Goal: Task Accomplishment & Management: Use online tool/utility

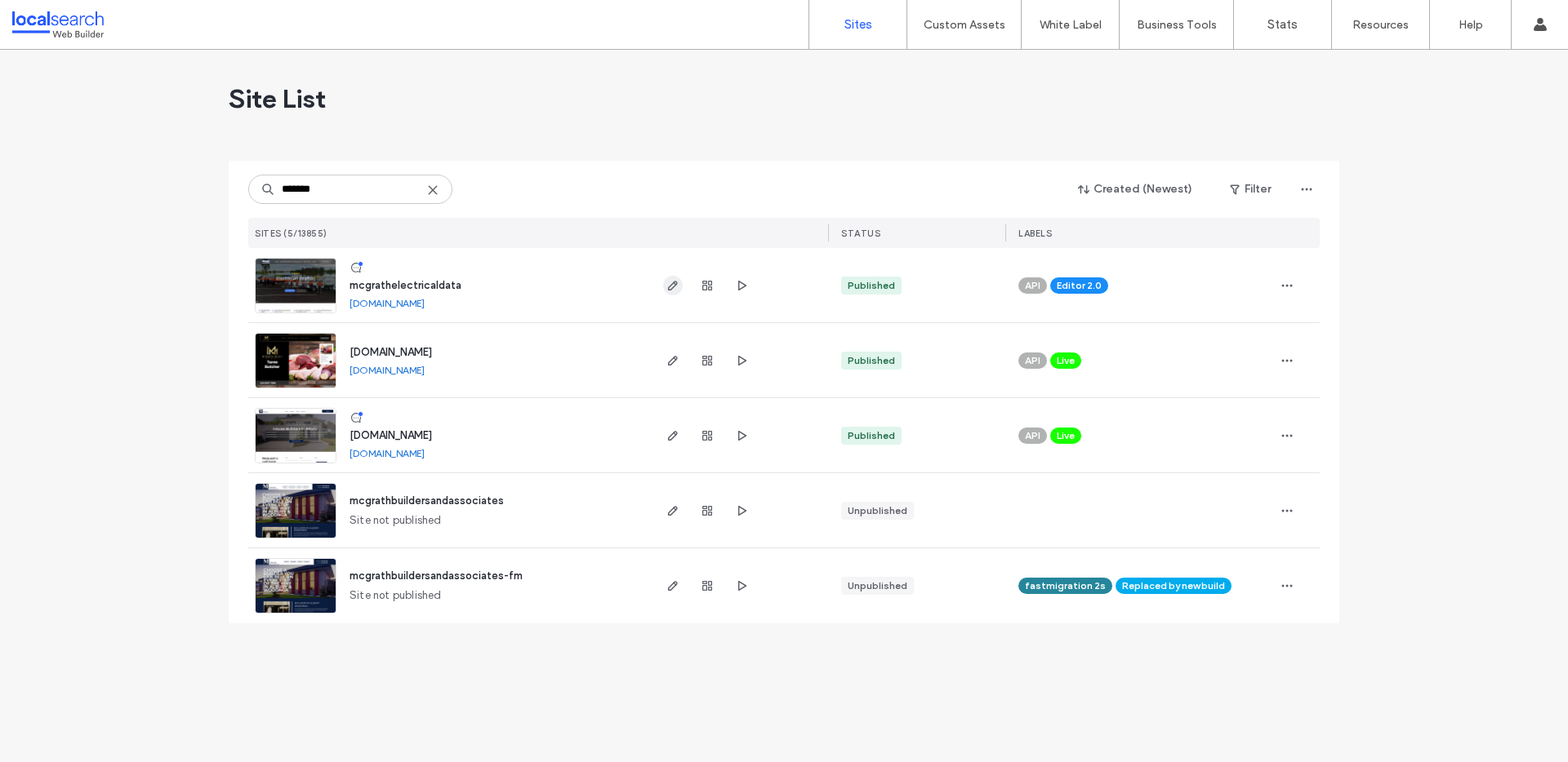
type input "*******"
click at [676, 287] on icon "button" at bounding box center [673, 286] width 13 height 13
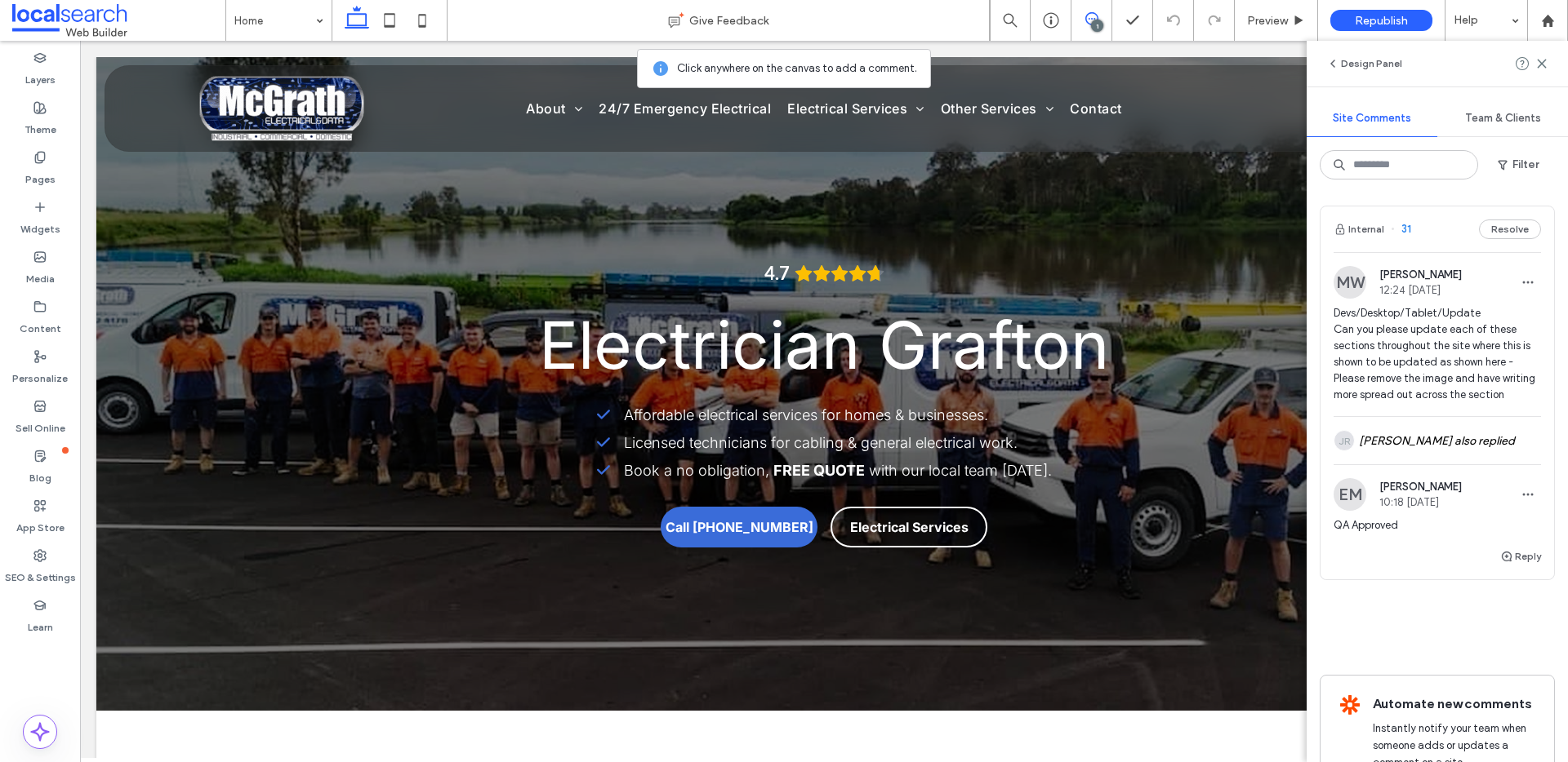
click at [1407, 228] on span "31" at bounding box center [1400, 229] width 20 height 16
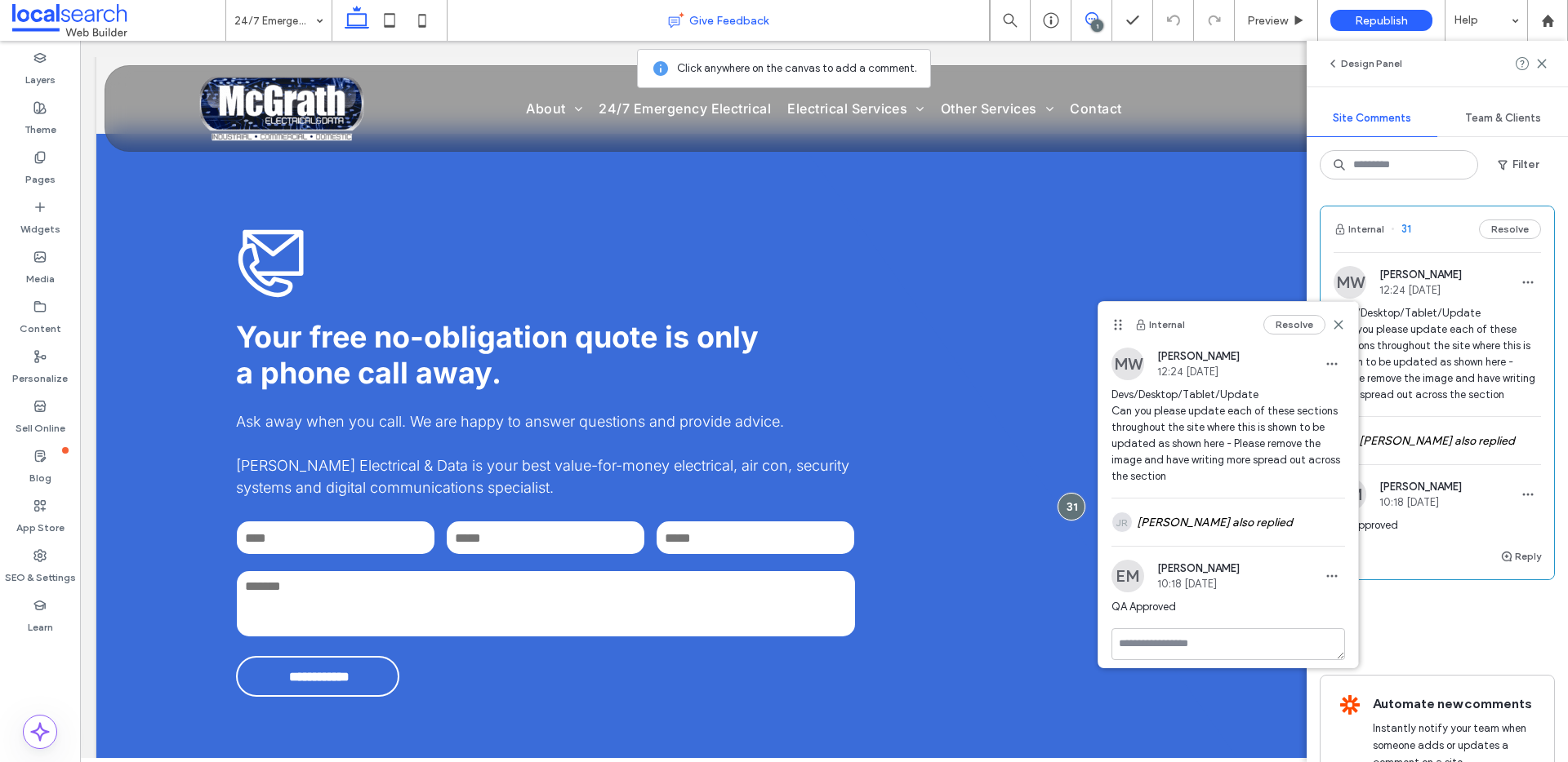
scroll to position [2166, 0]
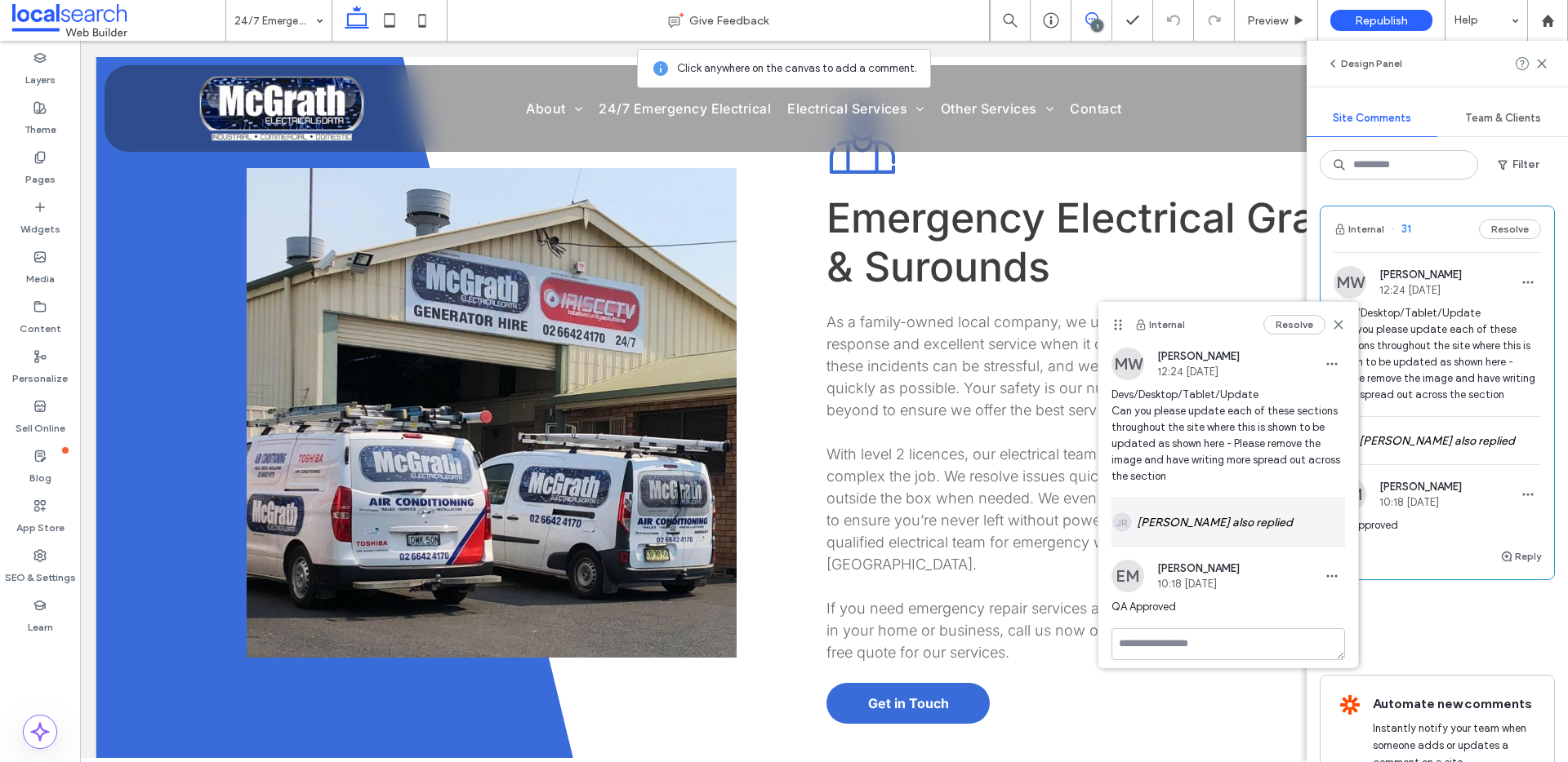
click at [1182, 533] on div "JR Jackson Ryan also replied" at bounding box center [1228, 521] width 233 height 47
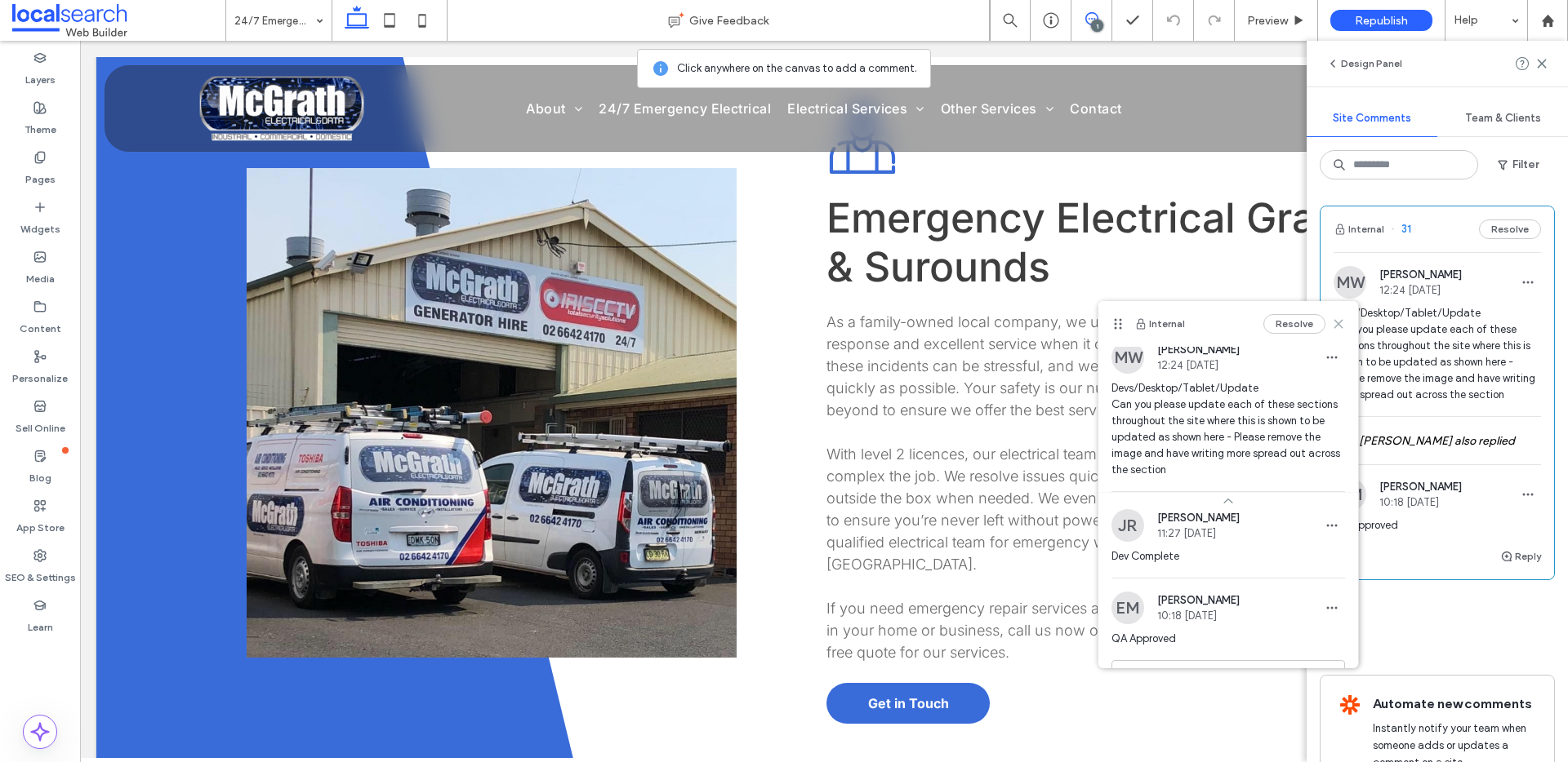
click at [1335, 322] on use at bounding box center [1338, 324] width 8 height 8
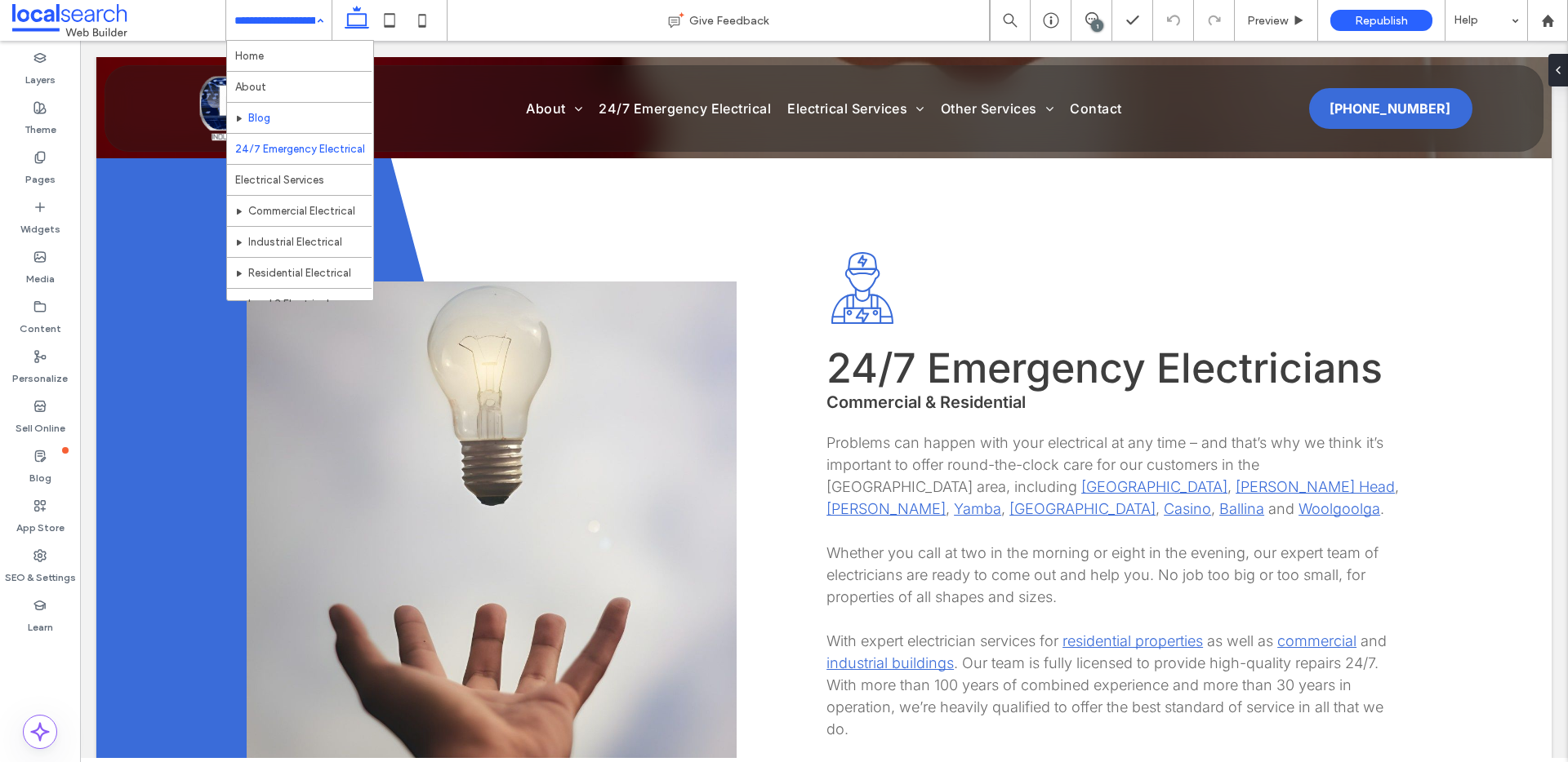
scroll to position [0, 0]
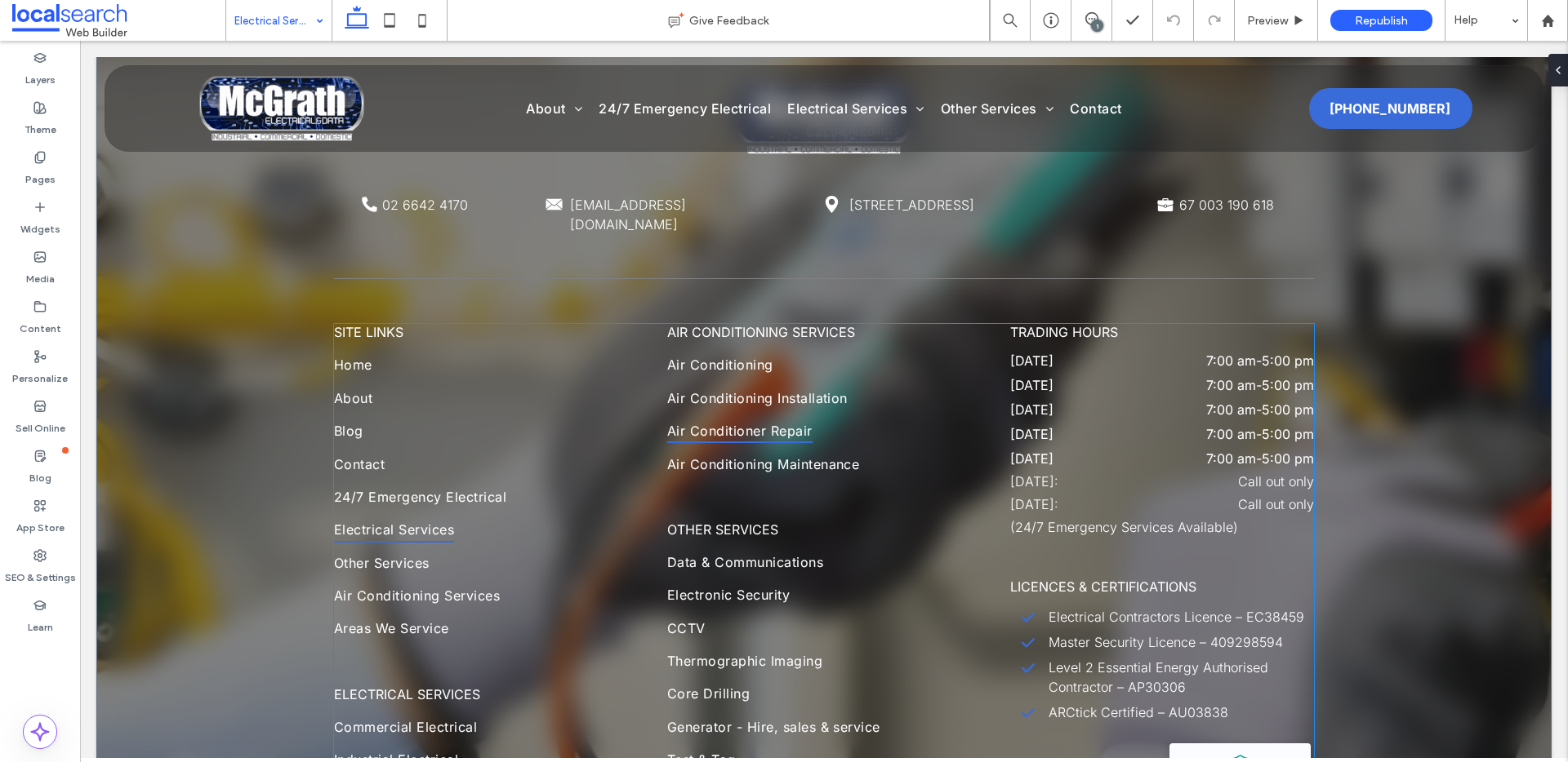
scroll to position [4395, 0]
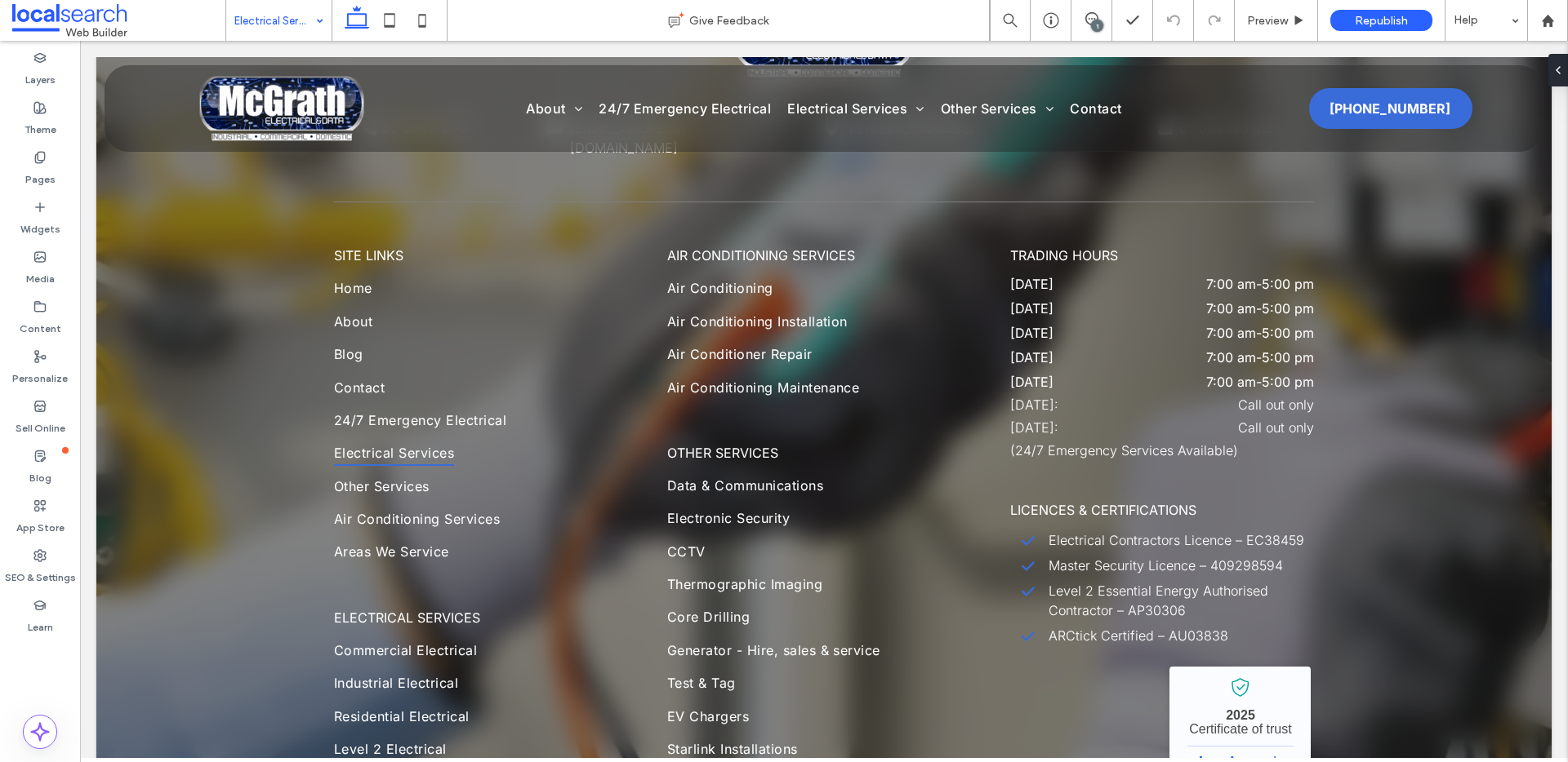
click at [288, 31] on input at bounding box center [275, 20] width 80 height 41
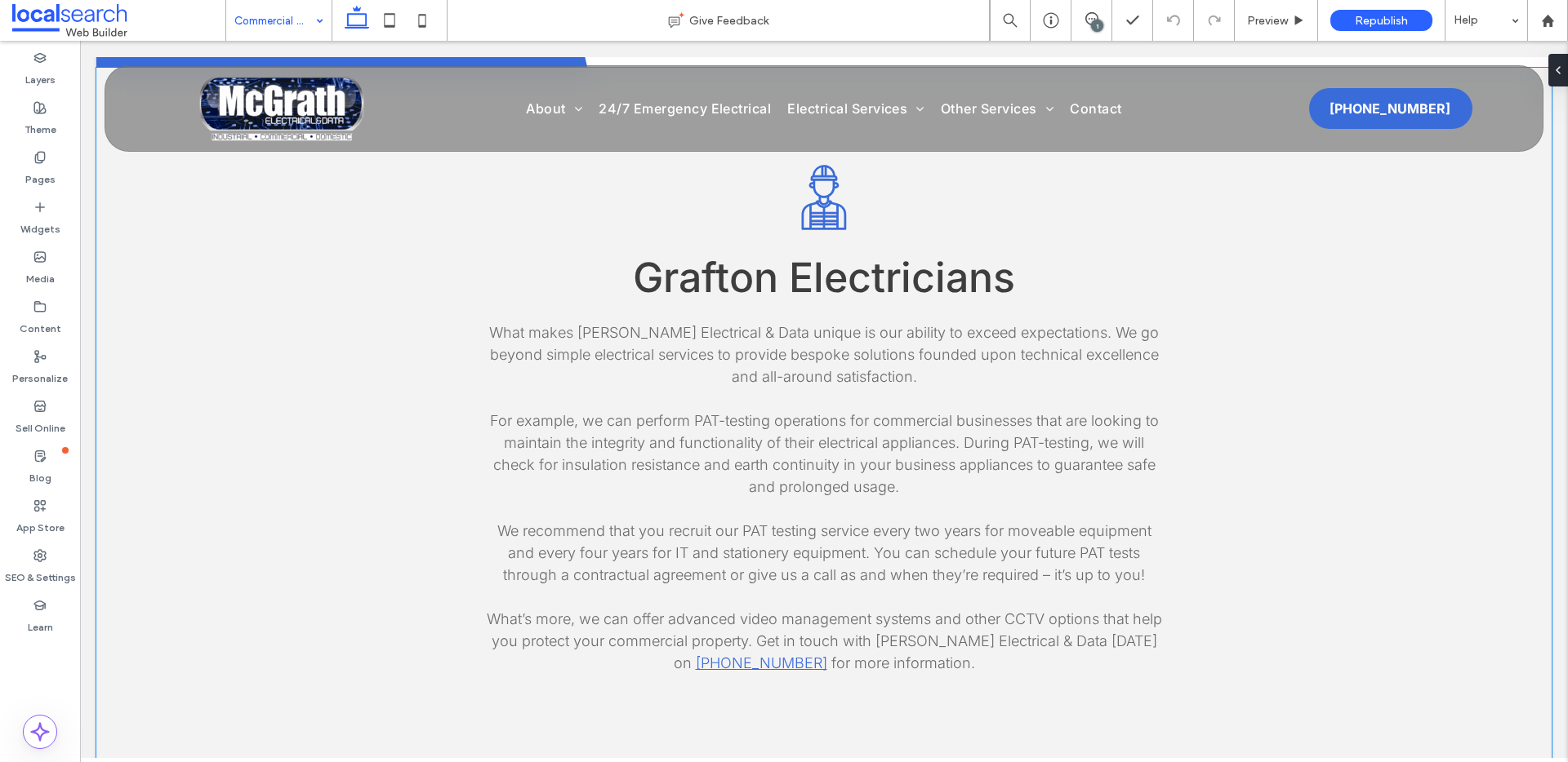
scroll to position [4129, 0]
click at [286, 34] on input at bounding box center [275, 20] width 80 height 41
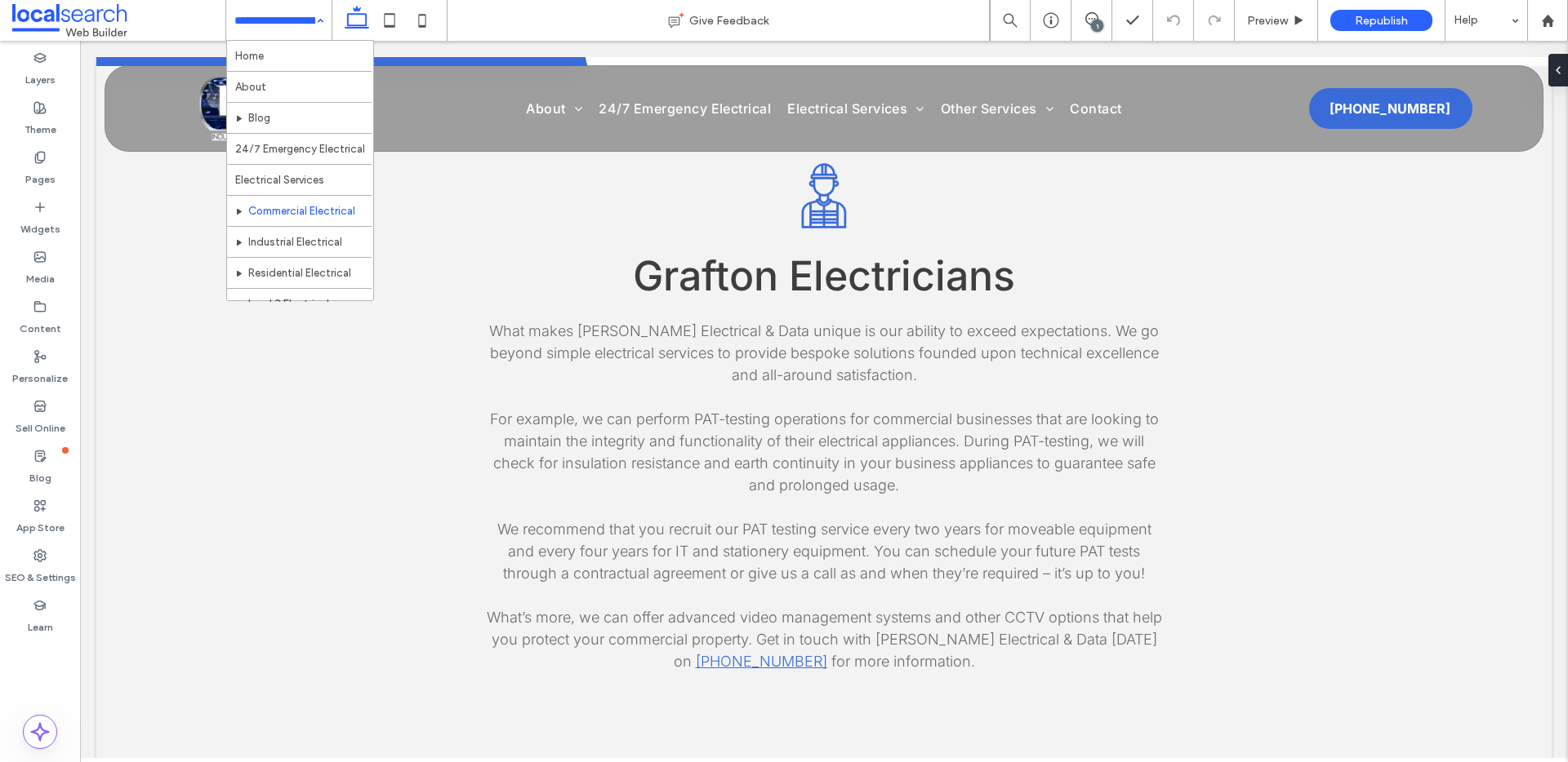
scroll to position [3, 0]
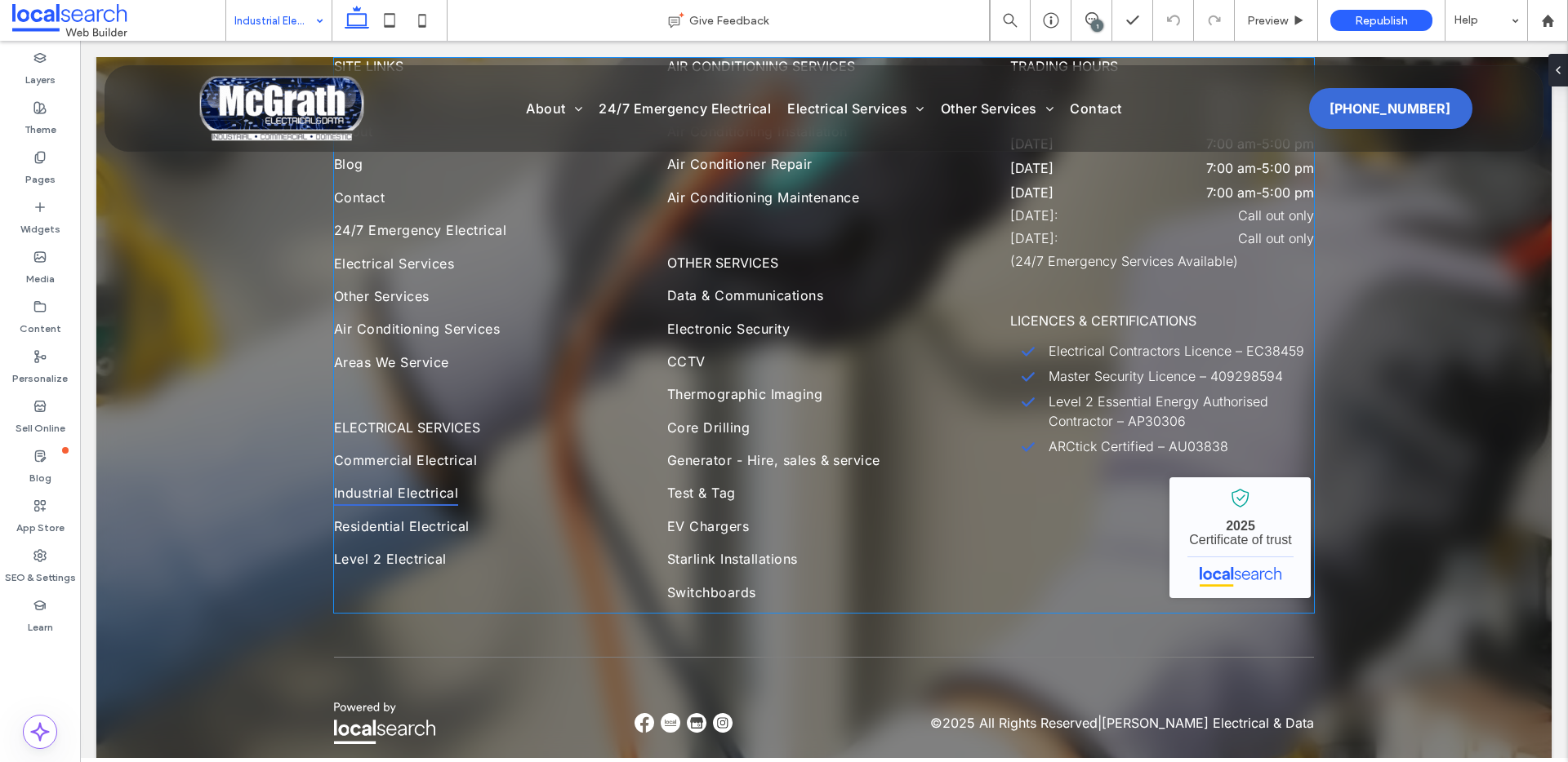
scroll to position [5998, 0]
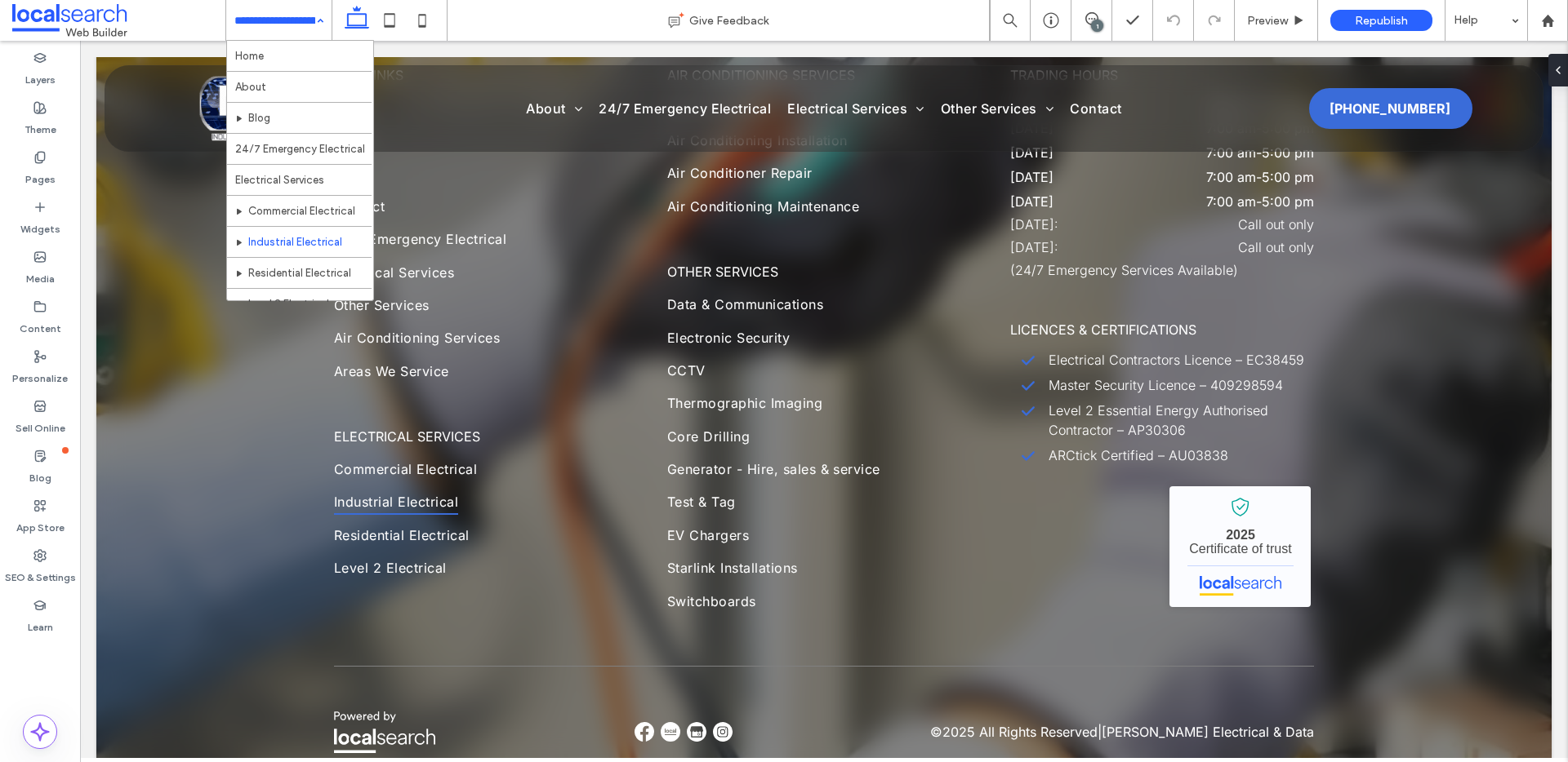
click at [278, 14] on input at bounding box center [275, 20] width 80 height 41
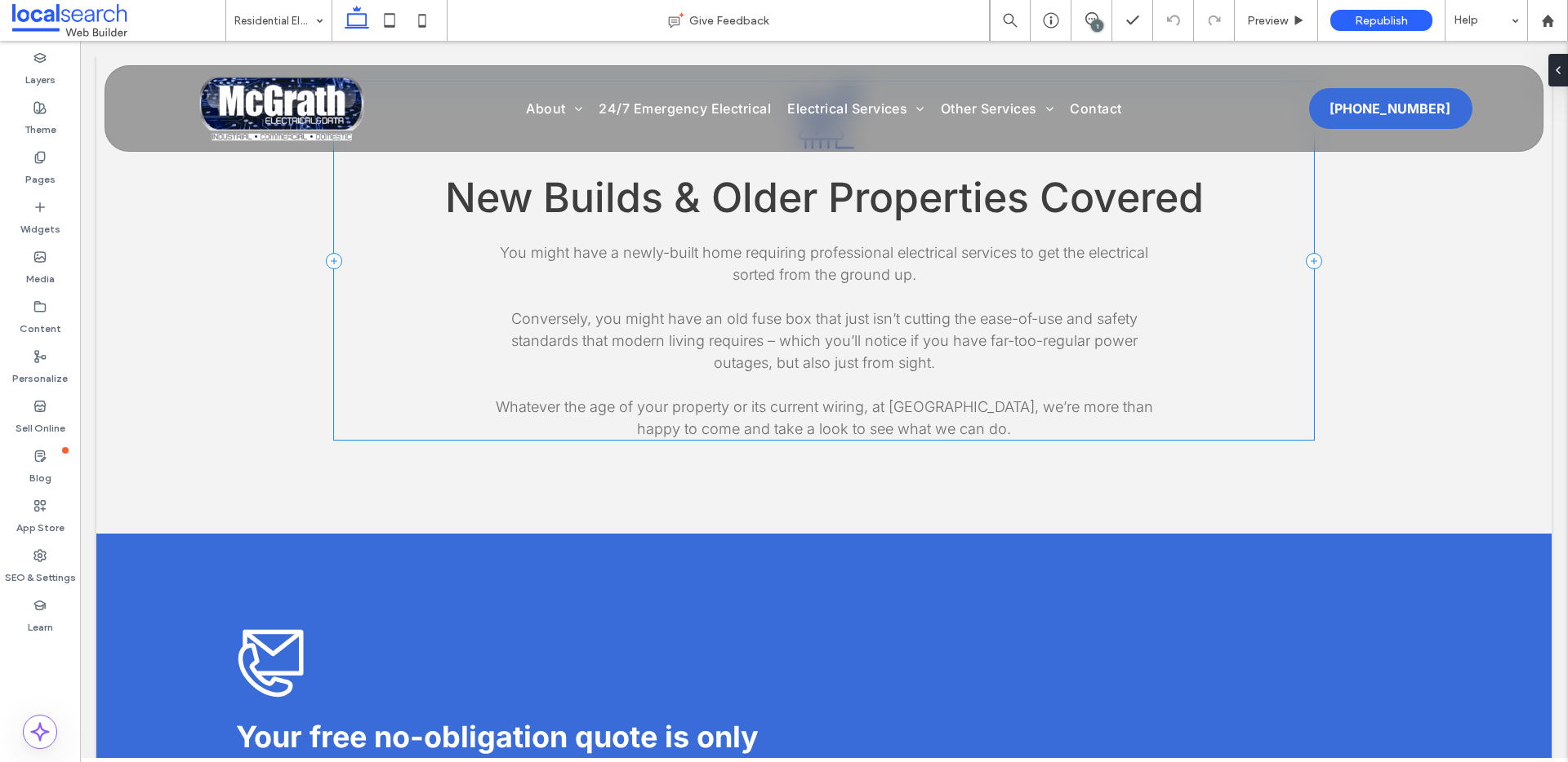
scroll to position [3086, 0]
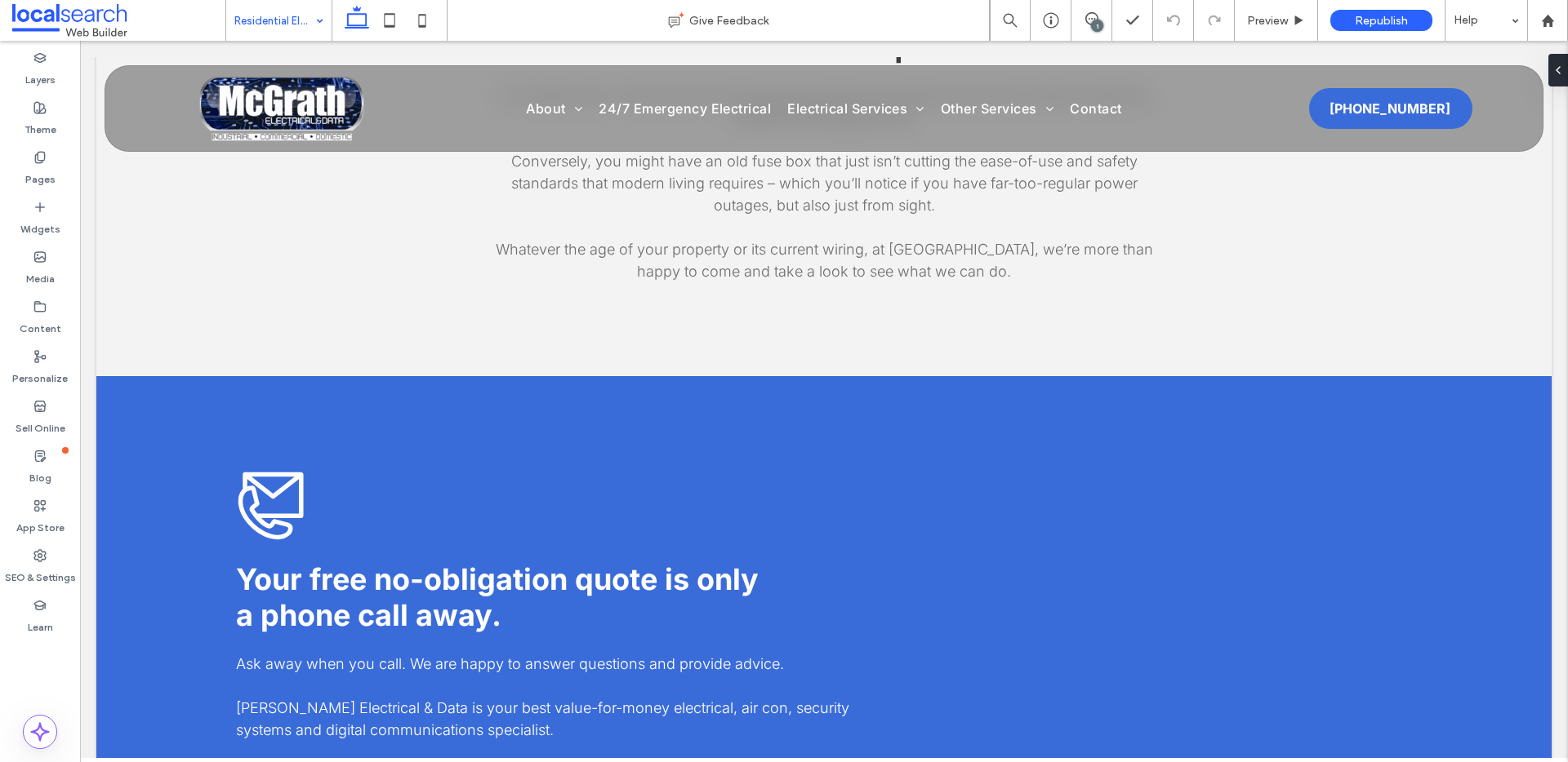
click at [285, 32] on input at bounding box center [275, 20] width 80 height 41
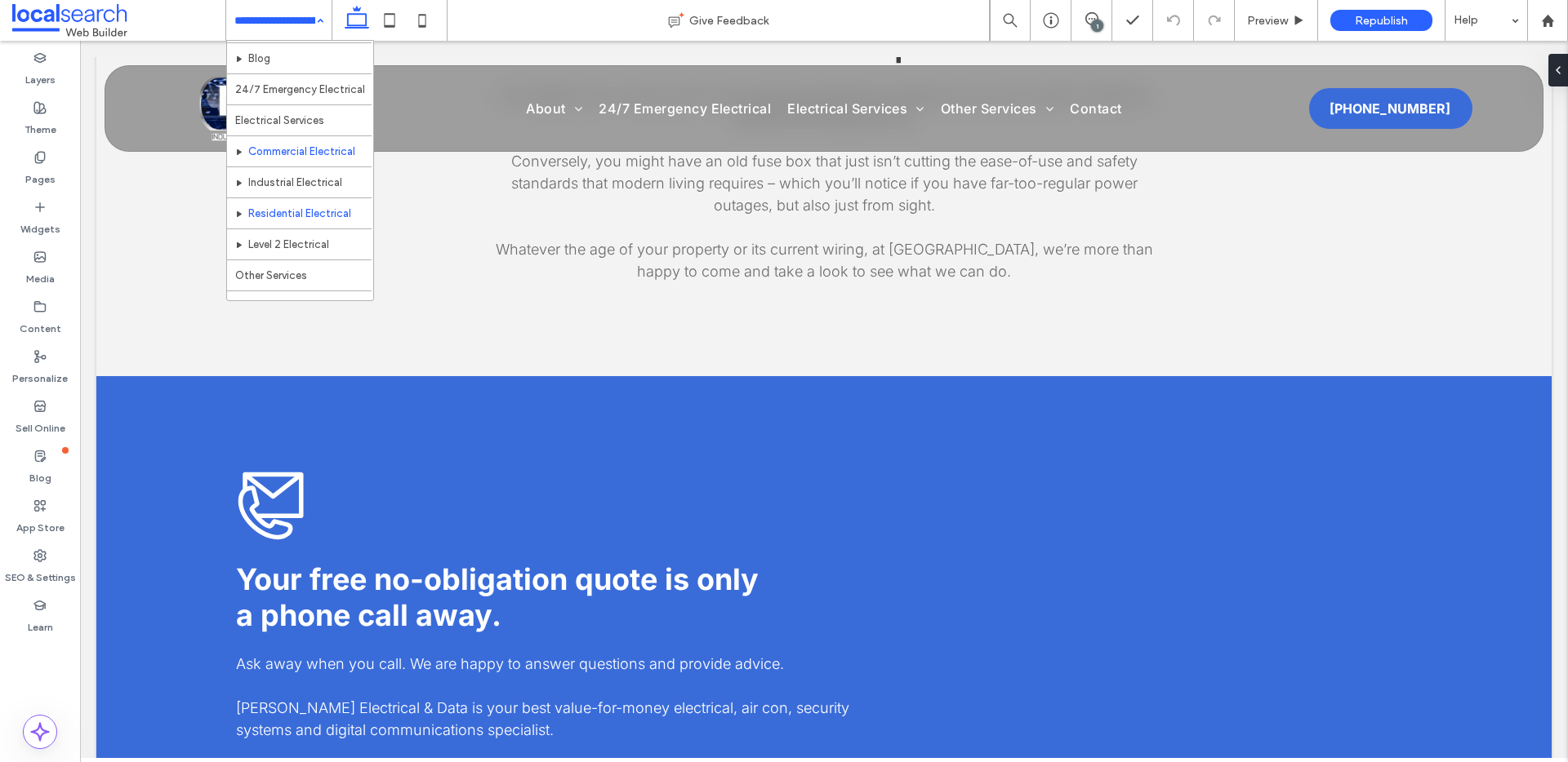
scroll to position [135, 0]
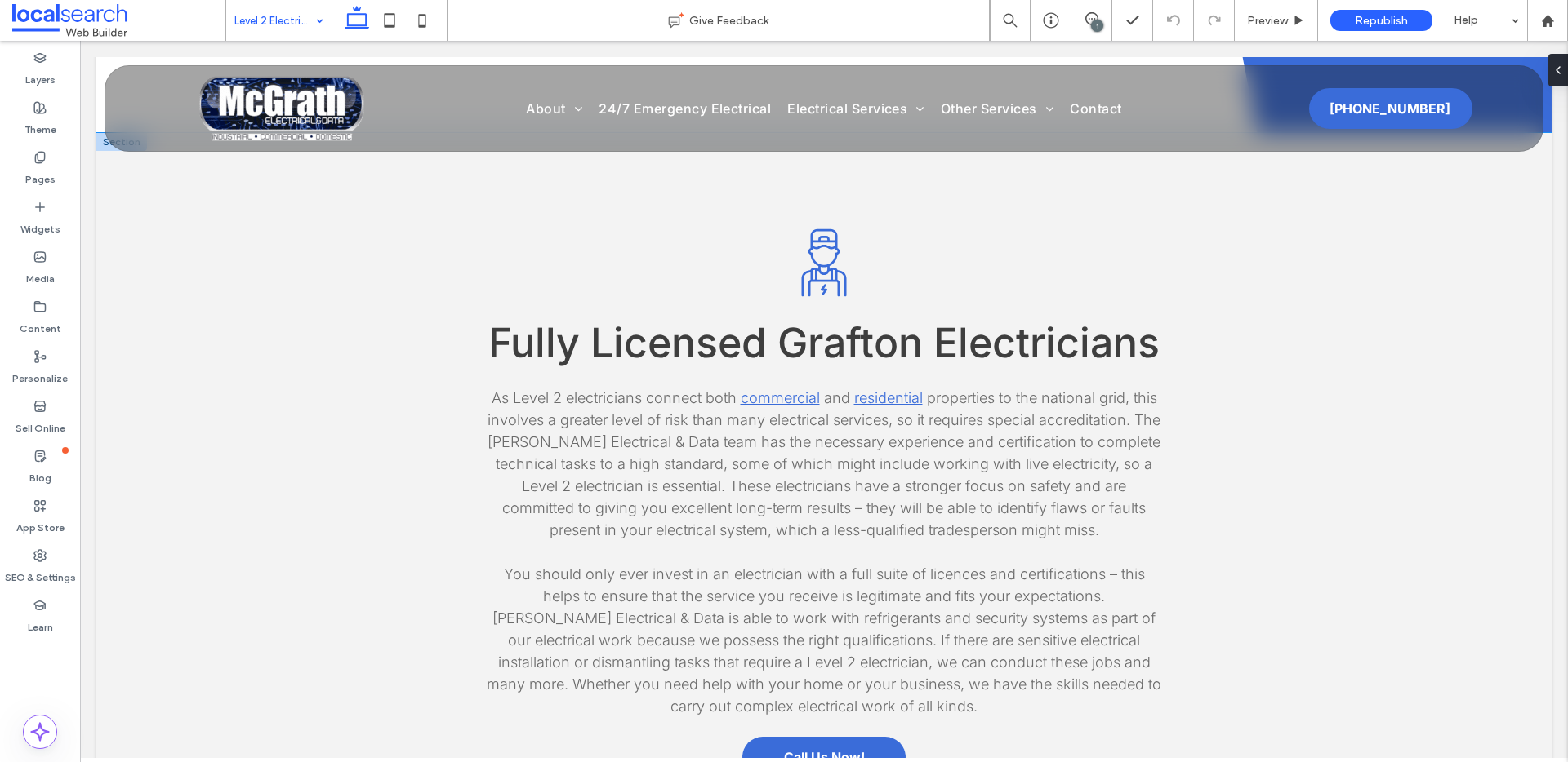
scroll to position [2394, 0]
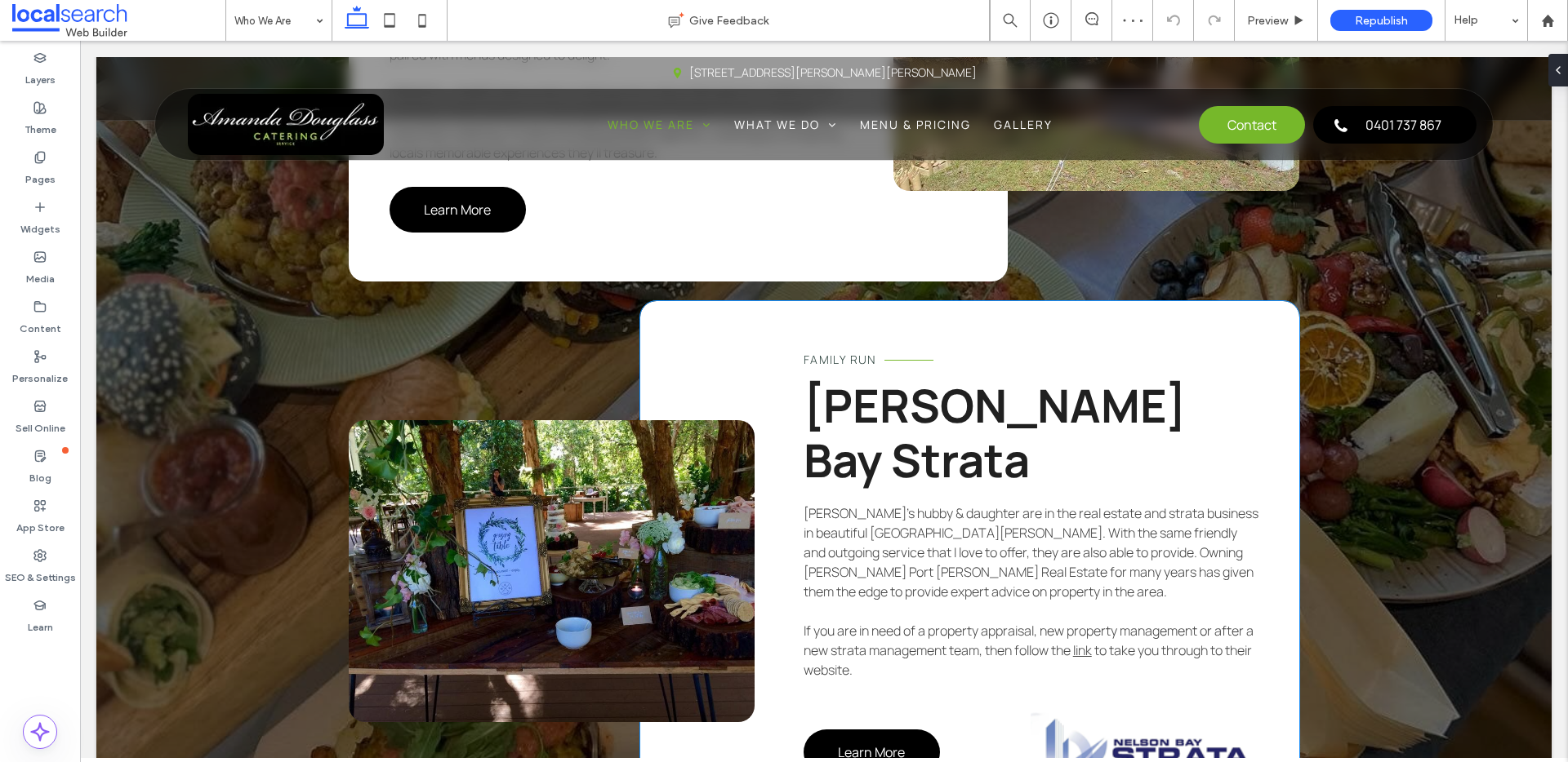
scroll to position [1629, 0]
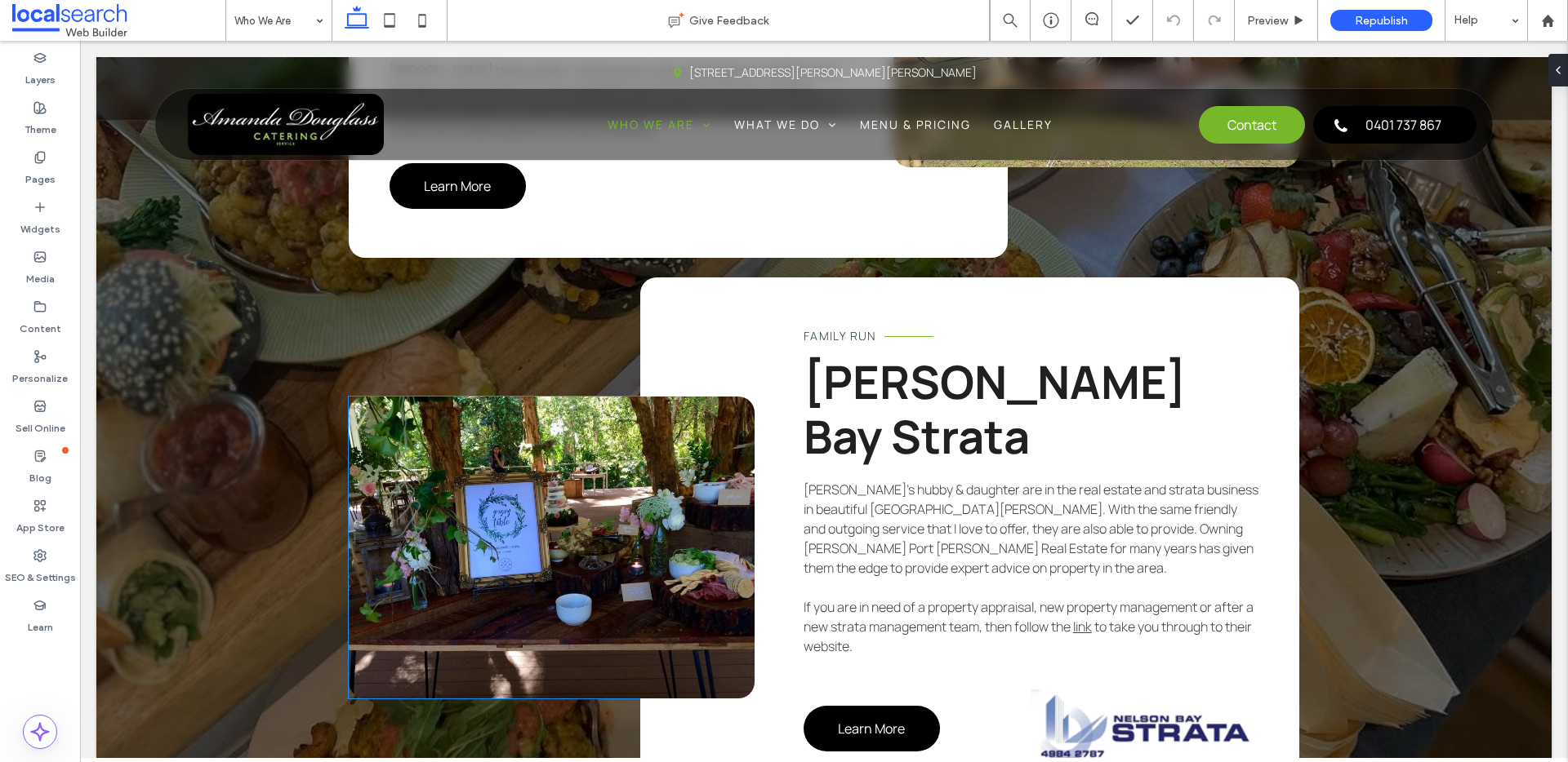
click at [644, 439] on link at bounding box center [551, 548] width 406 height 302
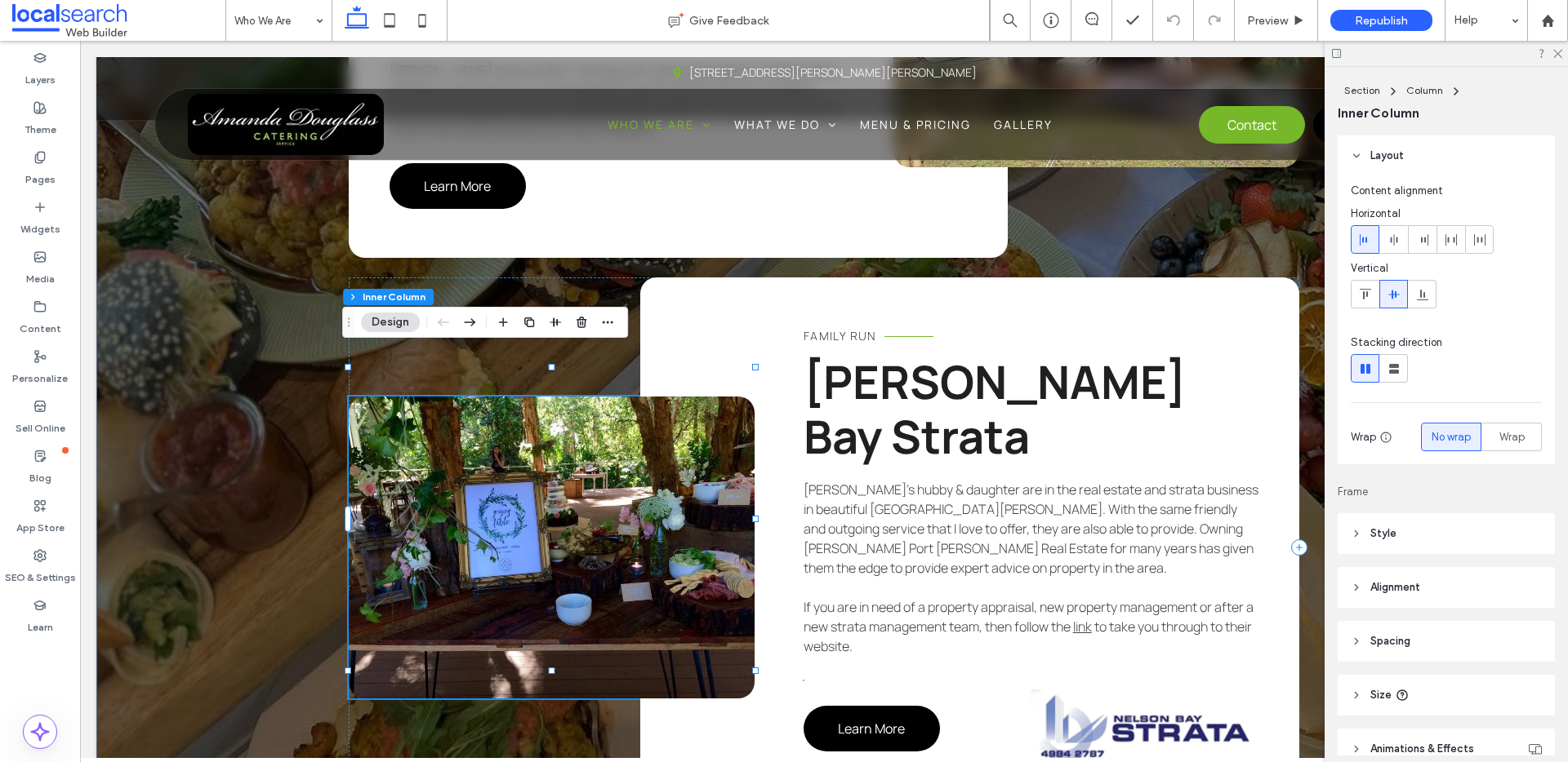
click at [607, 431] on link at bounding box center [551, 548] width 406 height 302
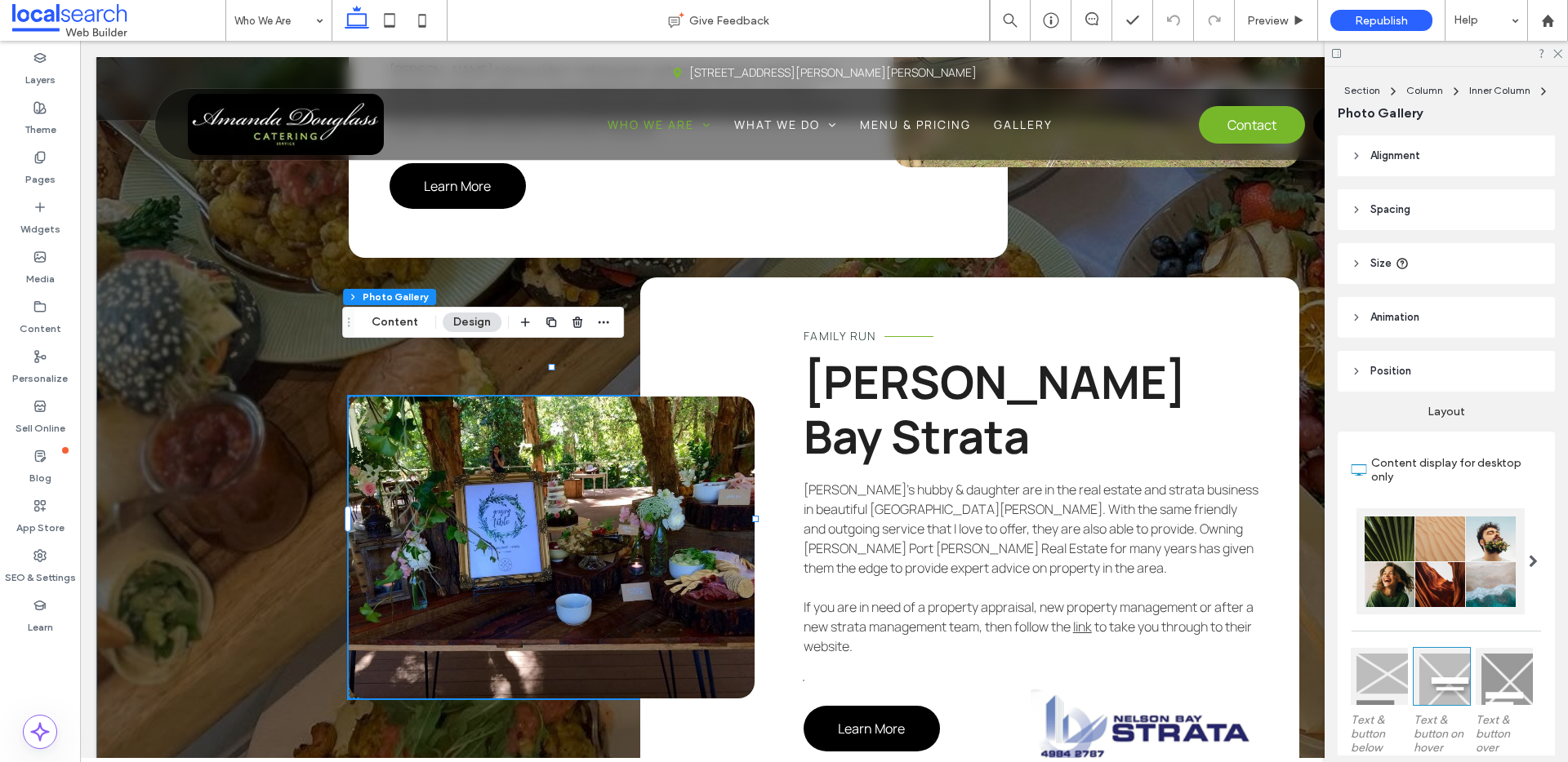
drag, startPoint x: 377, startPoint y: 509, endPoint x: 406, endPoint y: 496, distance: 31.8
click at [377, 509] on link at bounding box center [551, 548] width 406 height 302
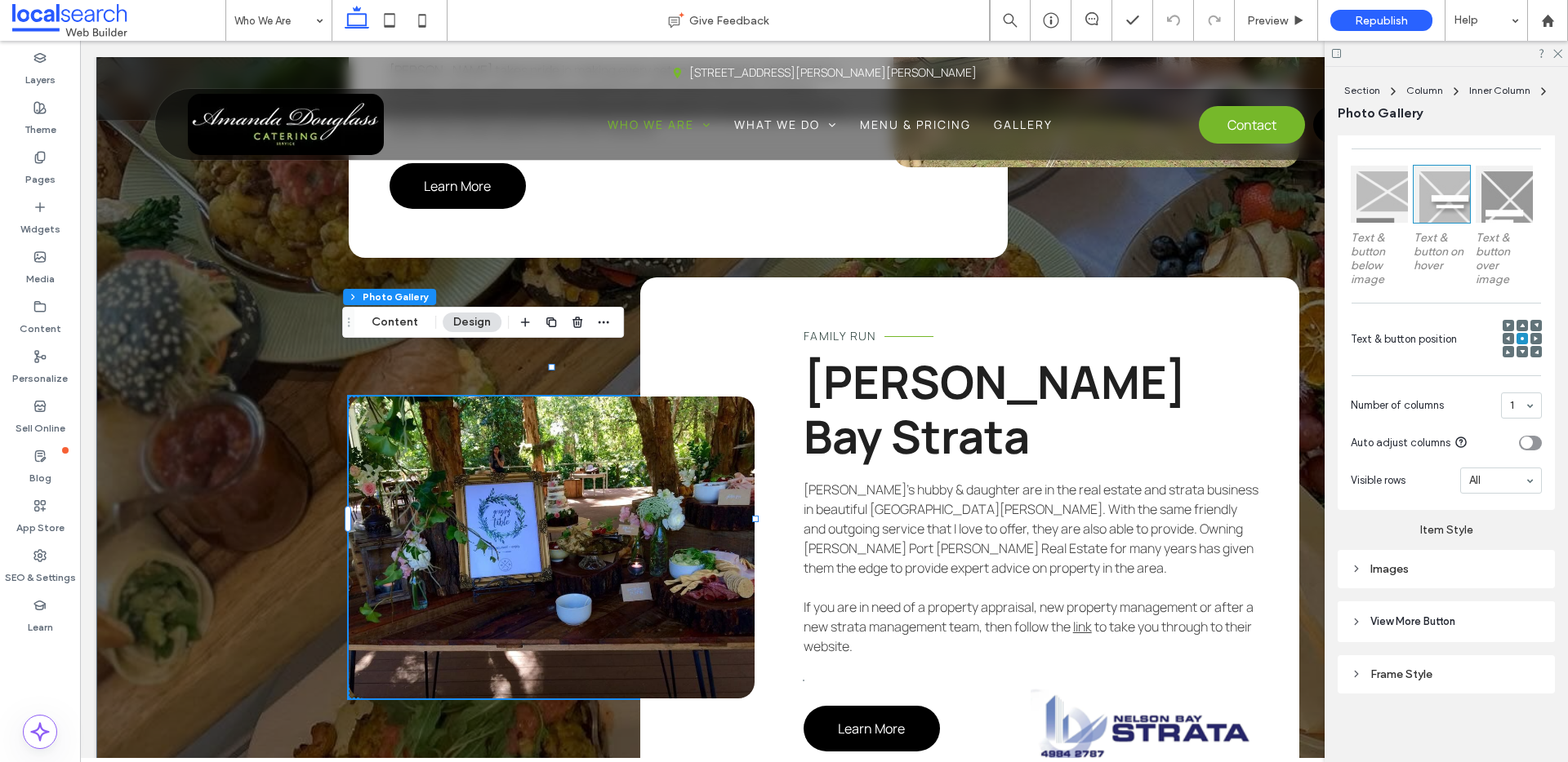
click at [498, 471] on link at bounding box center [551, 548] width 406 height 302
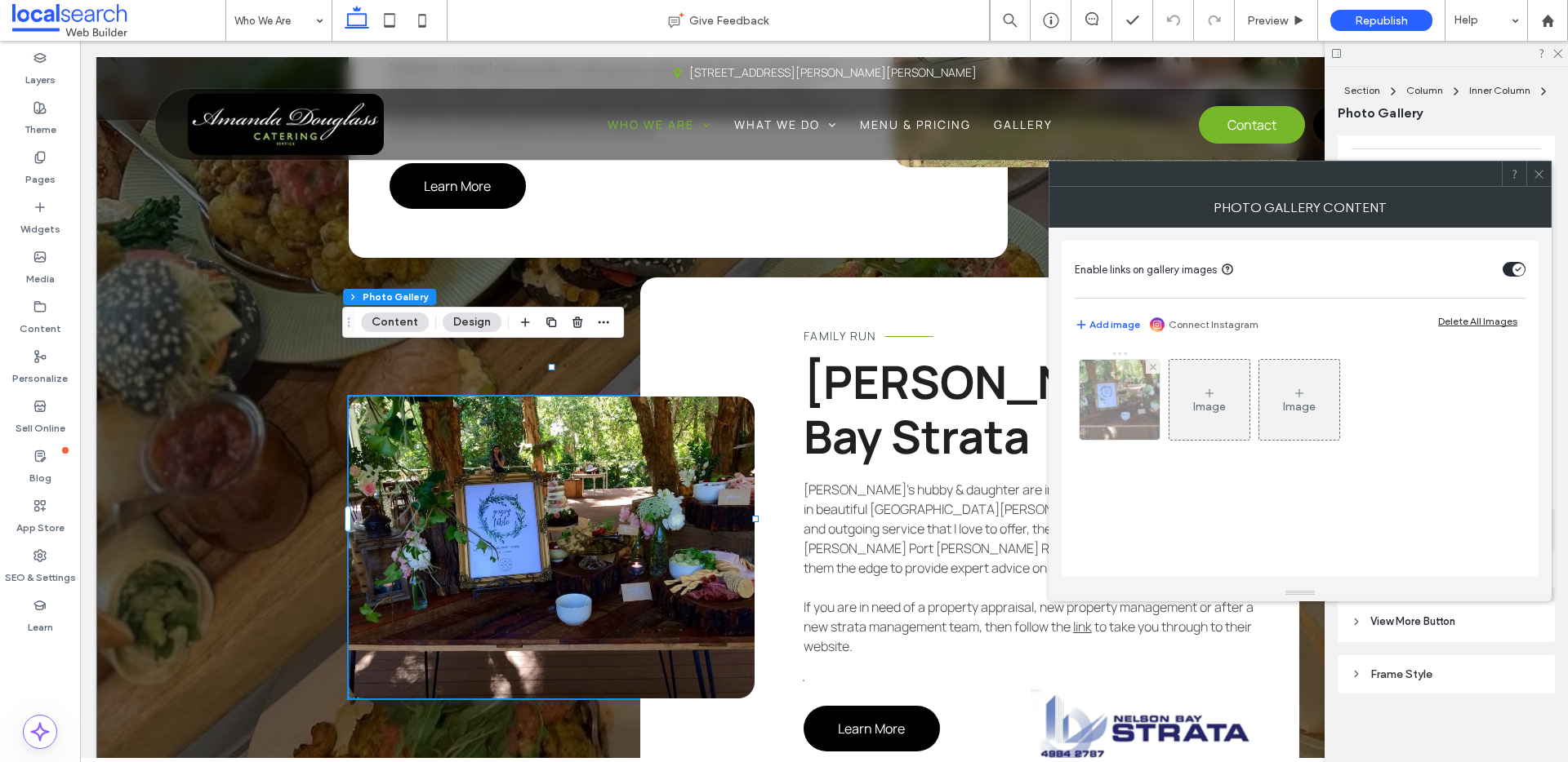
click at [1115, 387] on img at bounding box center [1120, 400] width 107 height 80
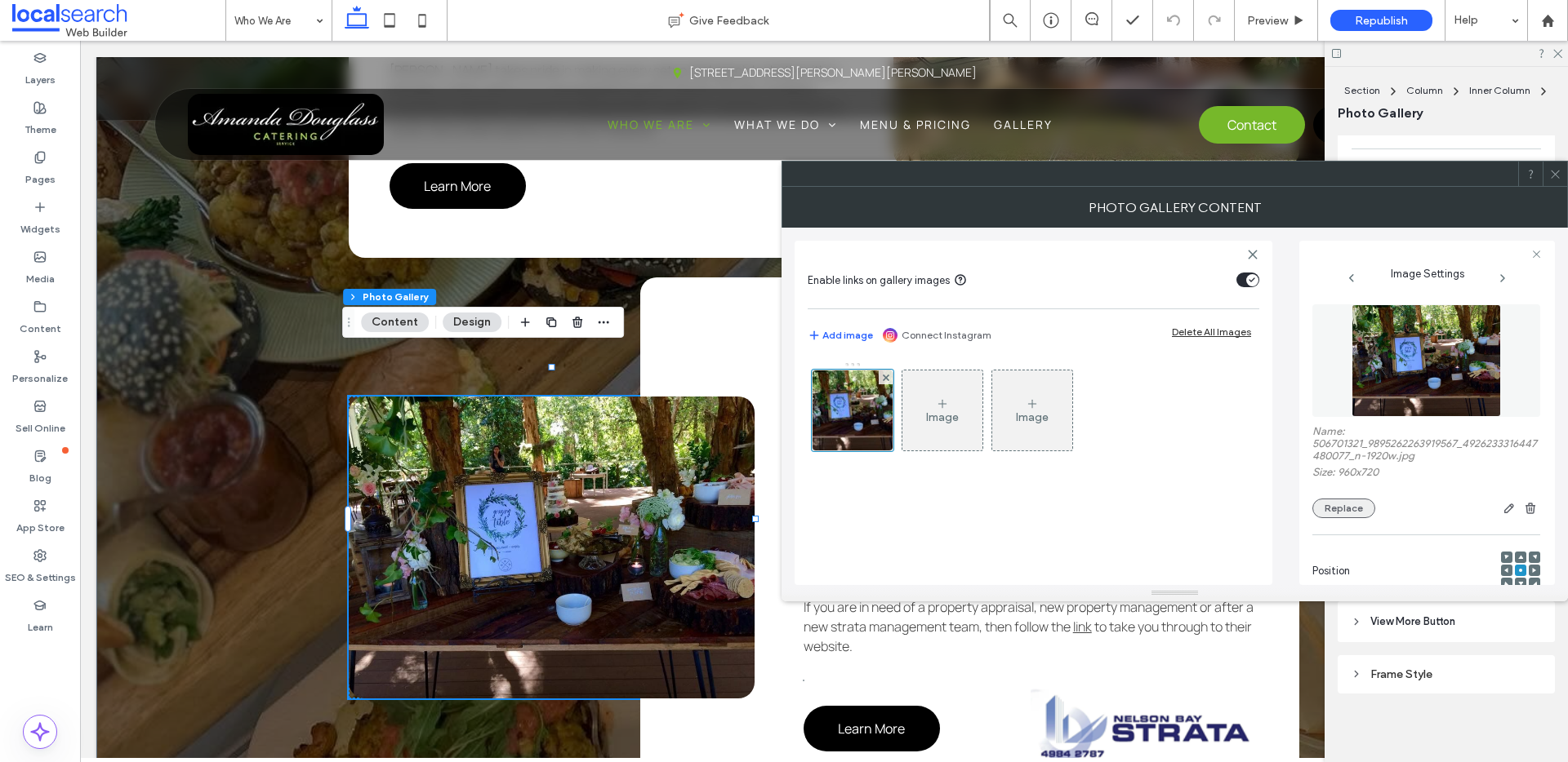
click at [1347, 515] on button "Replace" at bounding box center [1343, 508] width 63 height 19
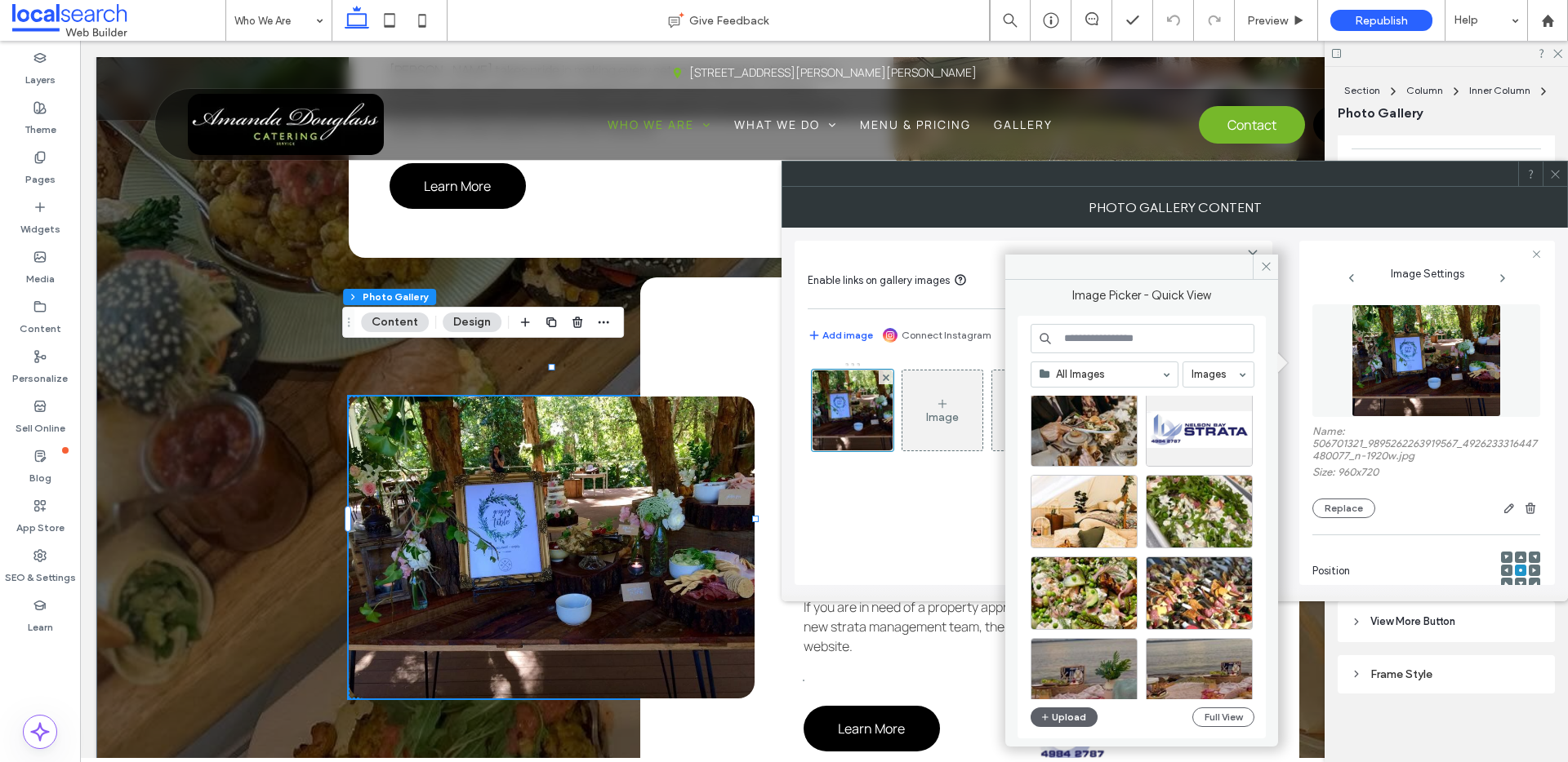
scroll to position [425, 0]
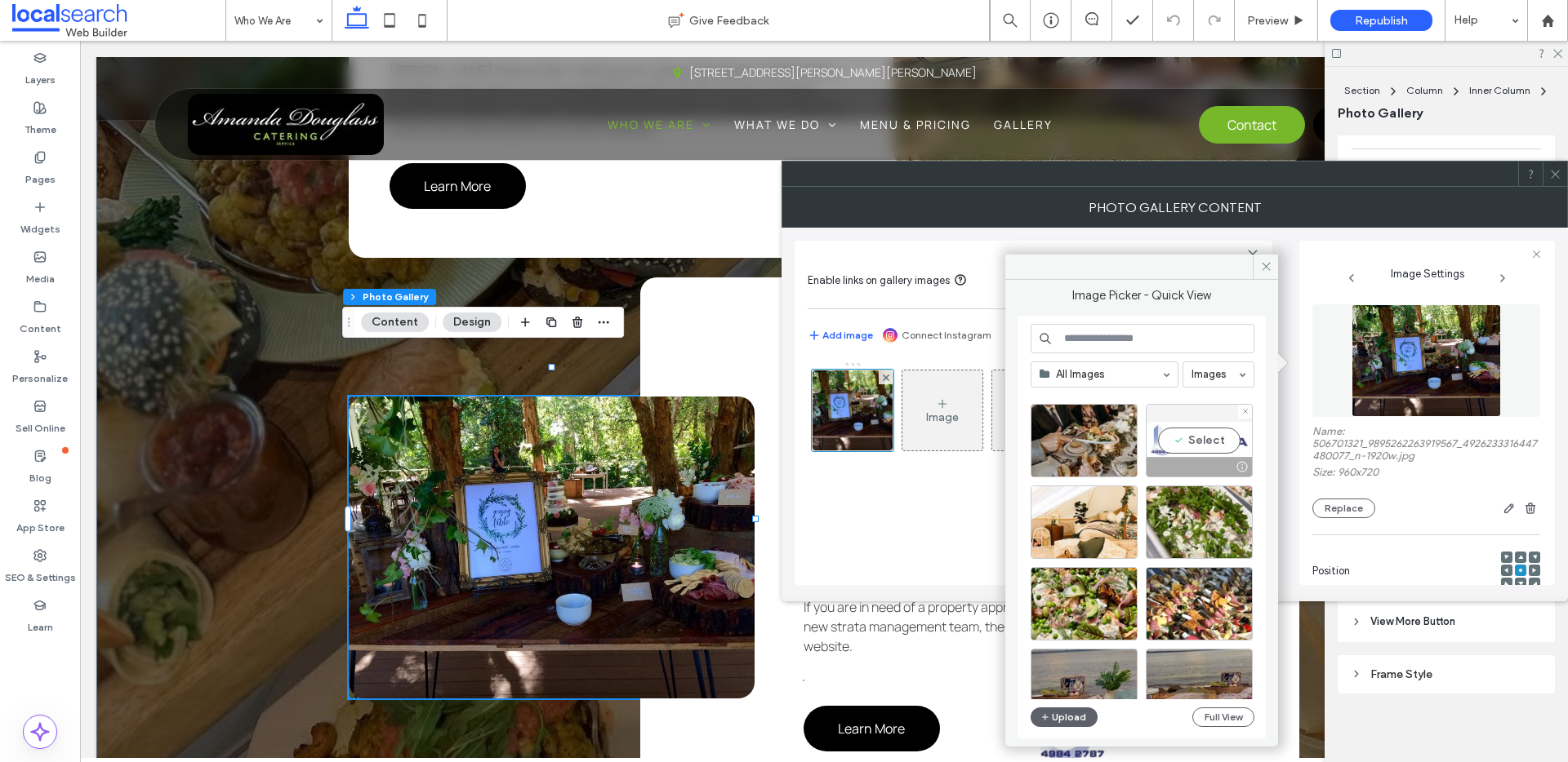
click at [1192, 422] on div "Select" at bounding box center [1199, 440] width 107 height 74
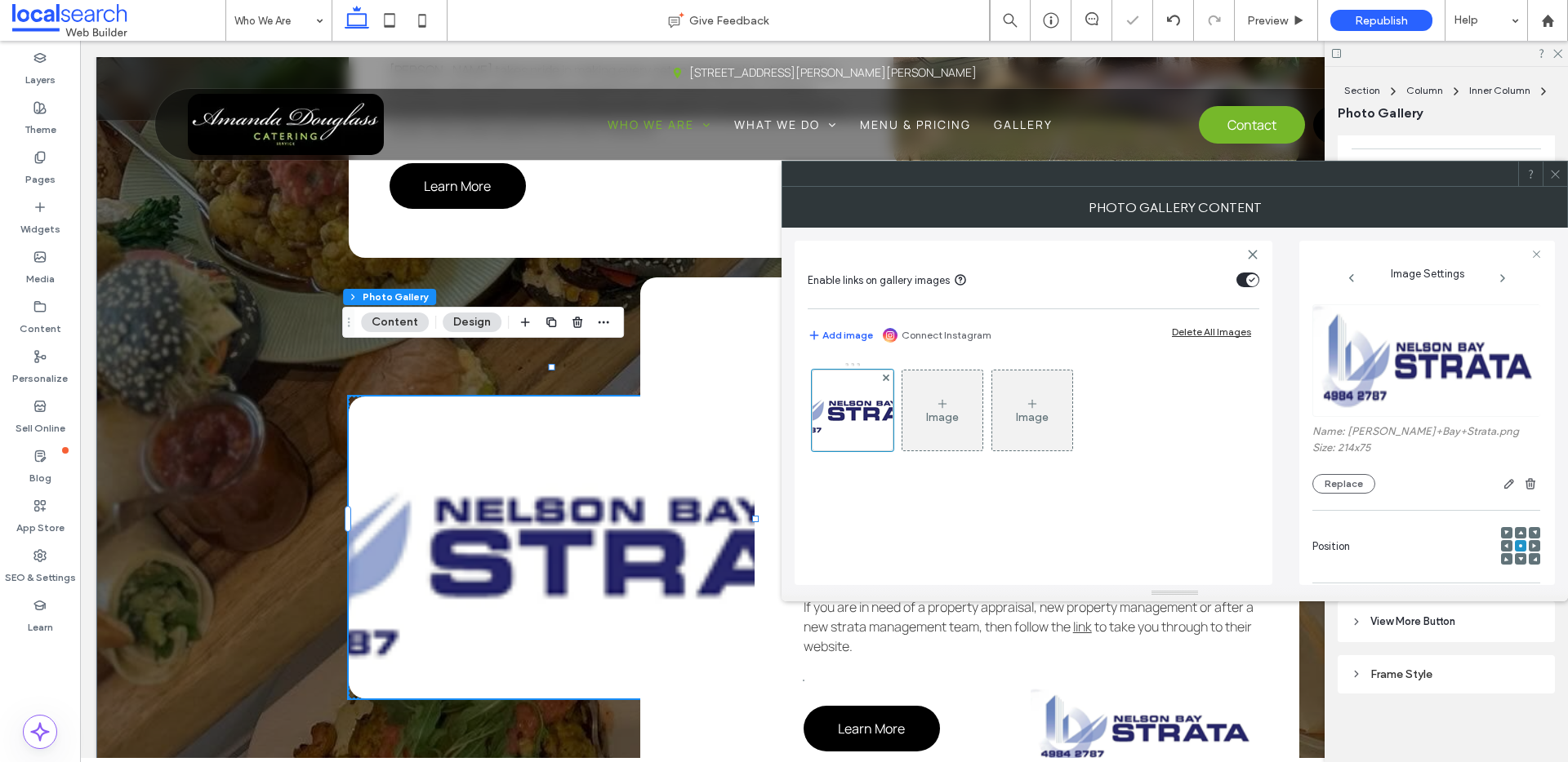
click at [1564, 178] on div at bounding box center [1555, 174] width 25 height 25
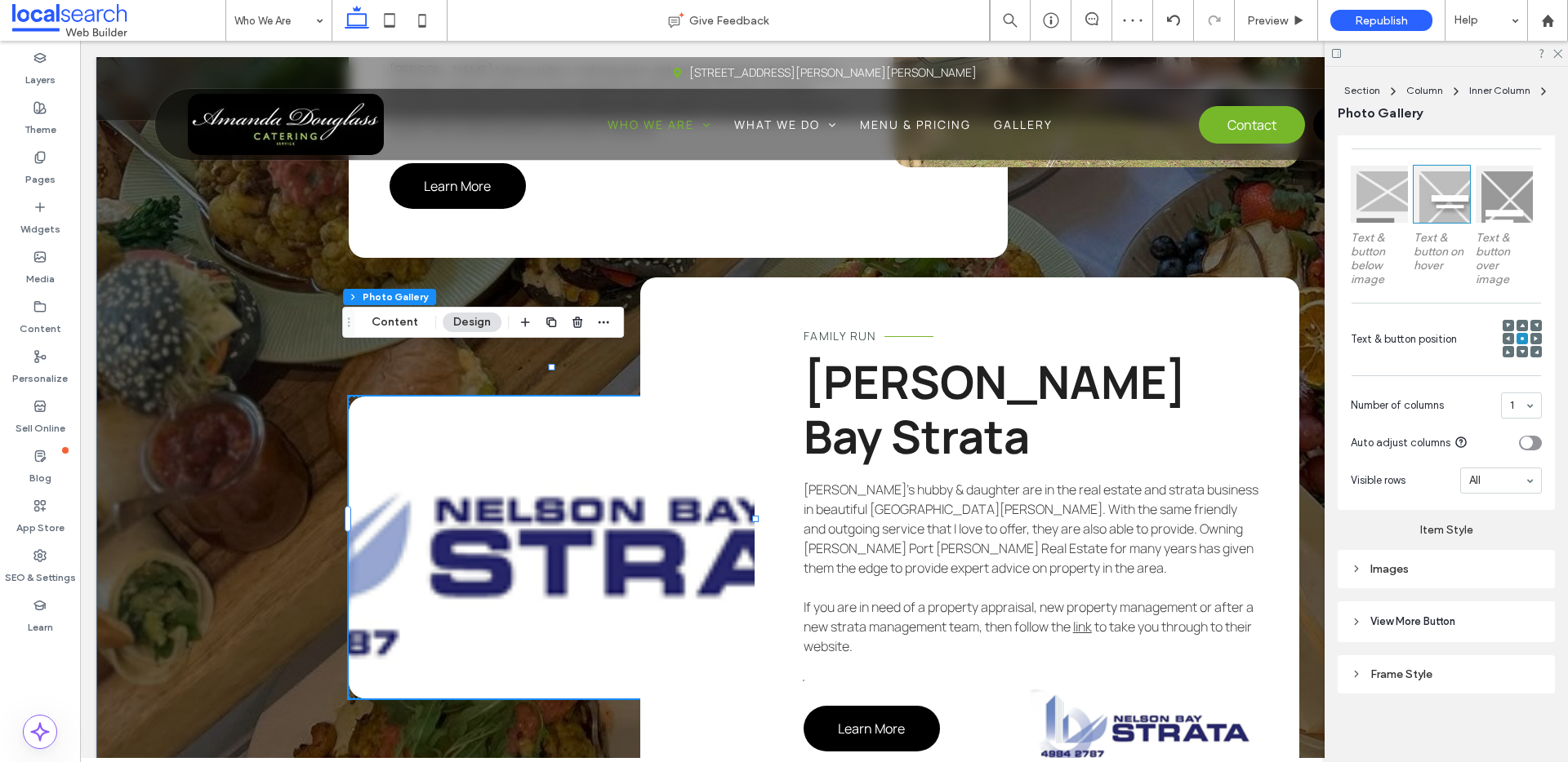
click at [490, 504] on link at bounding box center [551, 548] width 406 height 302
click at [1098, 688] on img at bounding box center [1144, 729] width 228 height 80
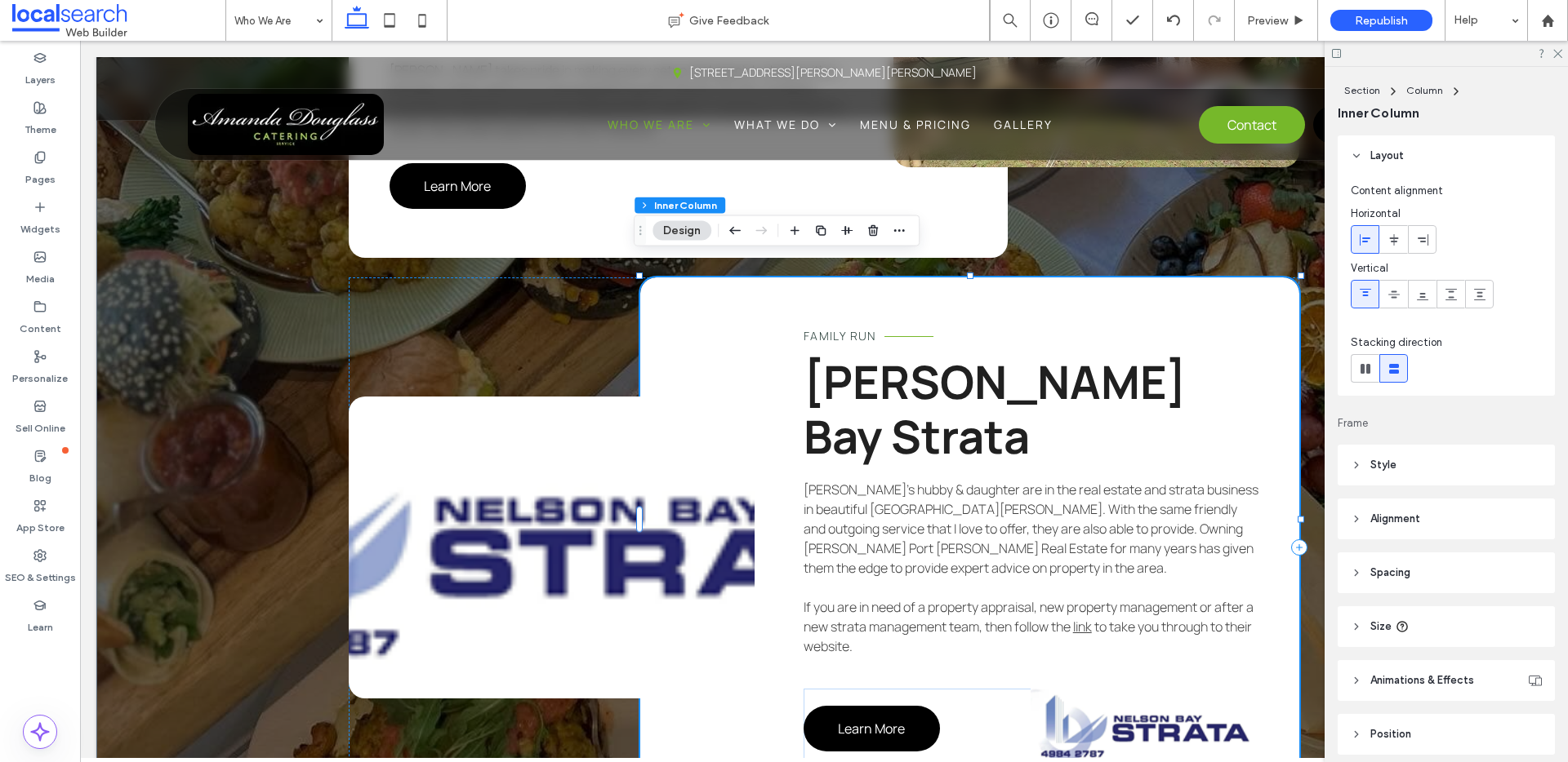
click at [1126, 688] on img at bounding box center [1144, 729] width 228 height 80
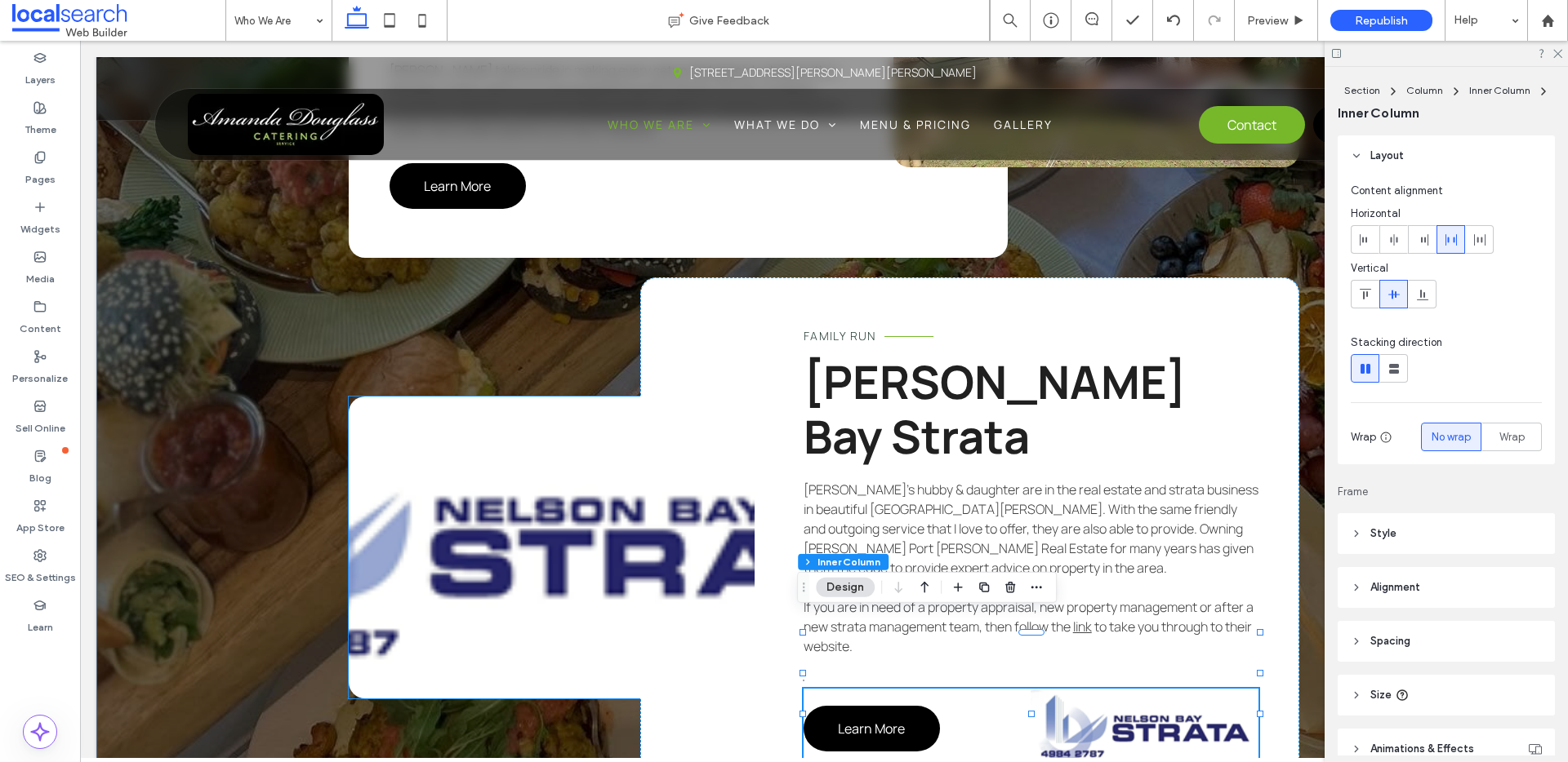
click at [592, 587] on link at bounding box center [551, 548] width 406 height 302
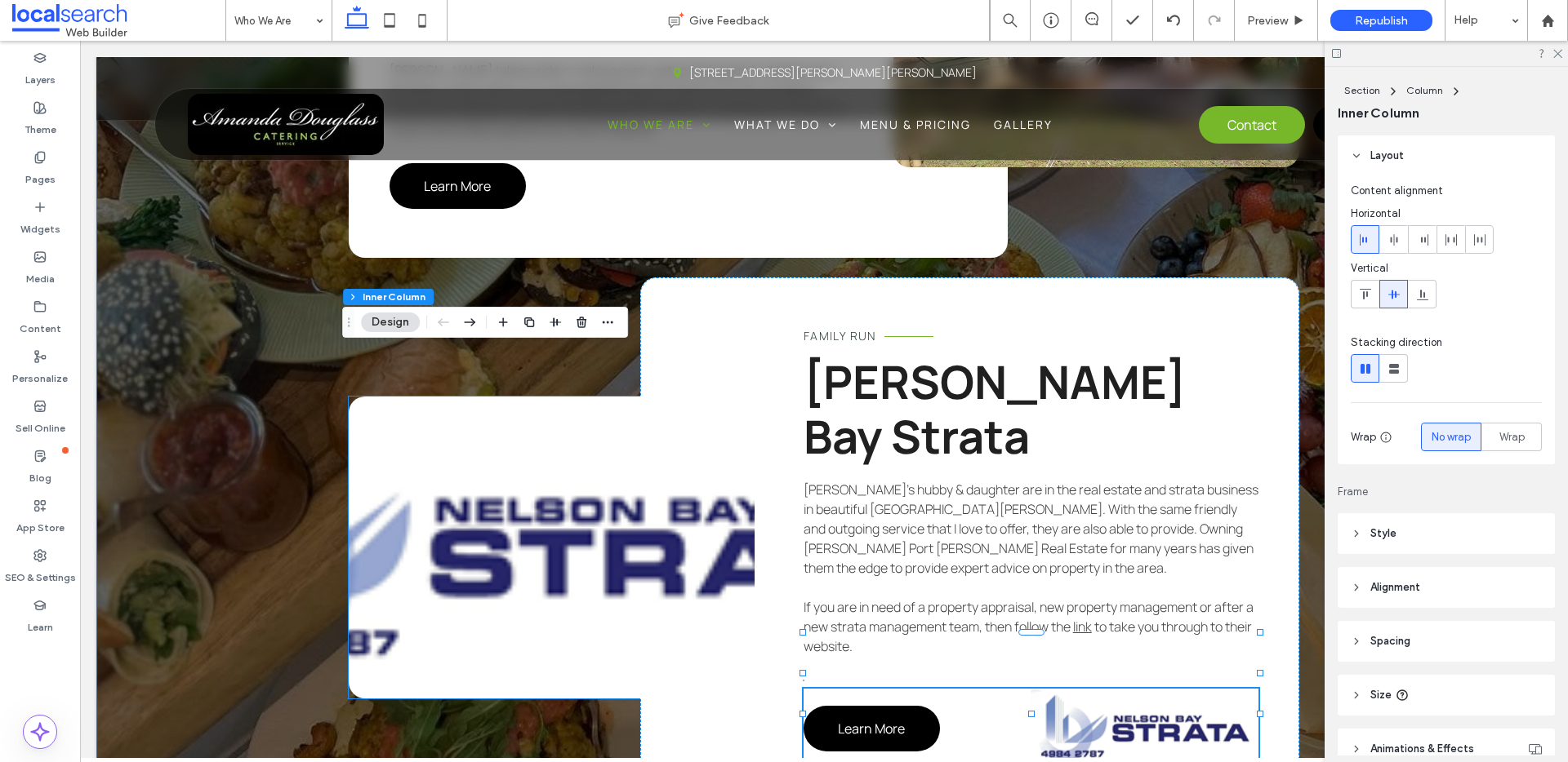
click at [592, 587] on link at bounding box center [551, 548] width 406 height 302
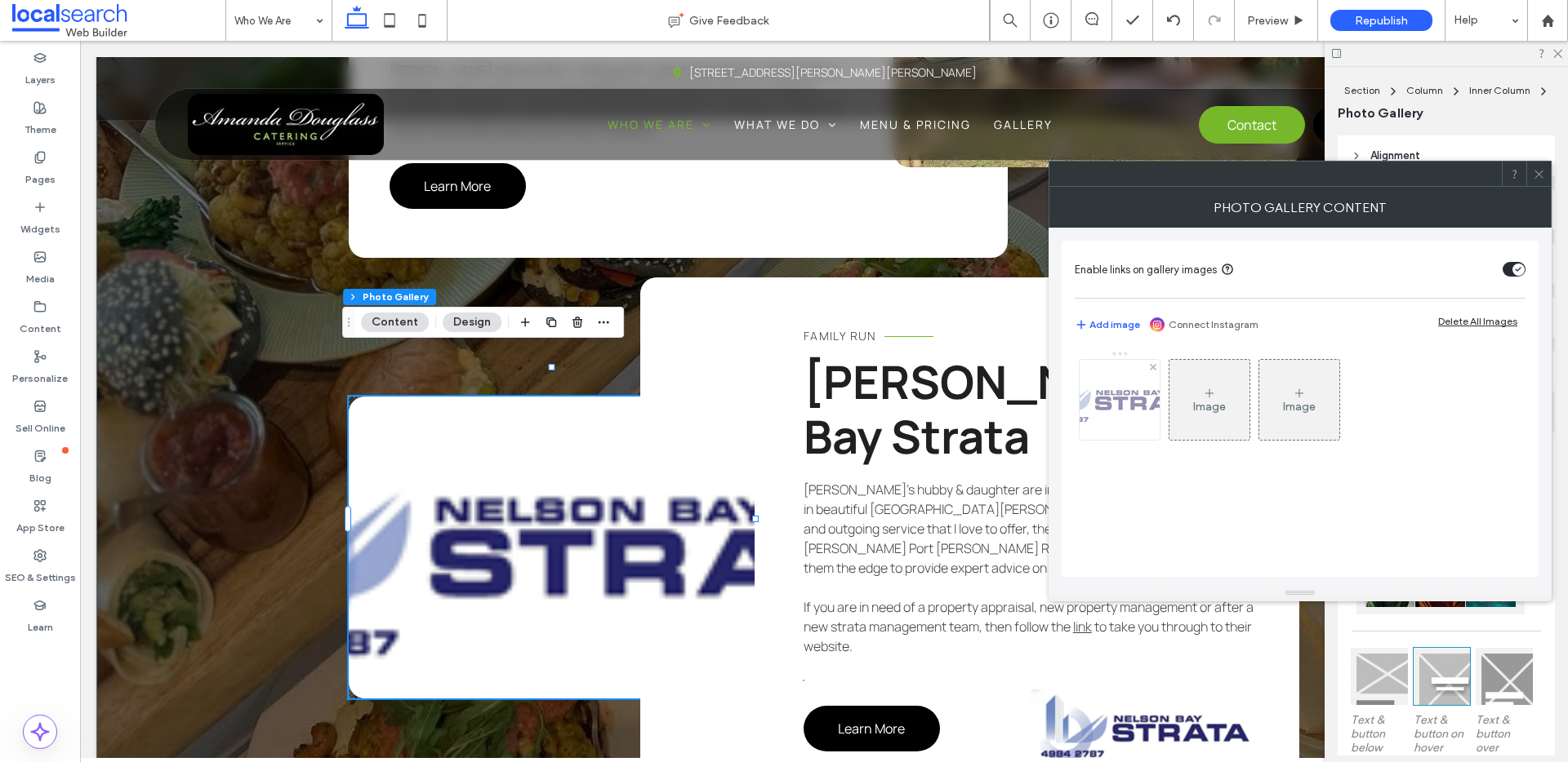
click at [1086, 406] on img at bounding box center [1119, 401] width 175 height 61
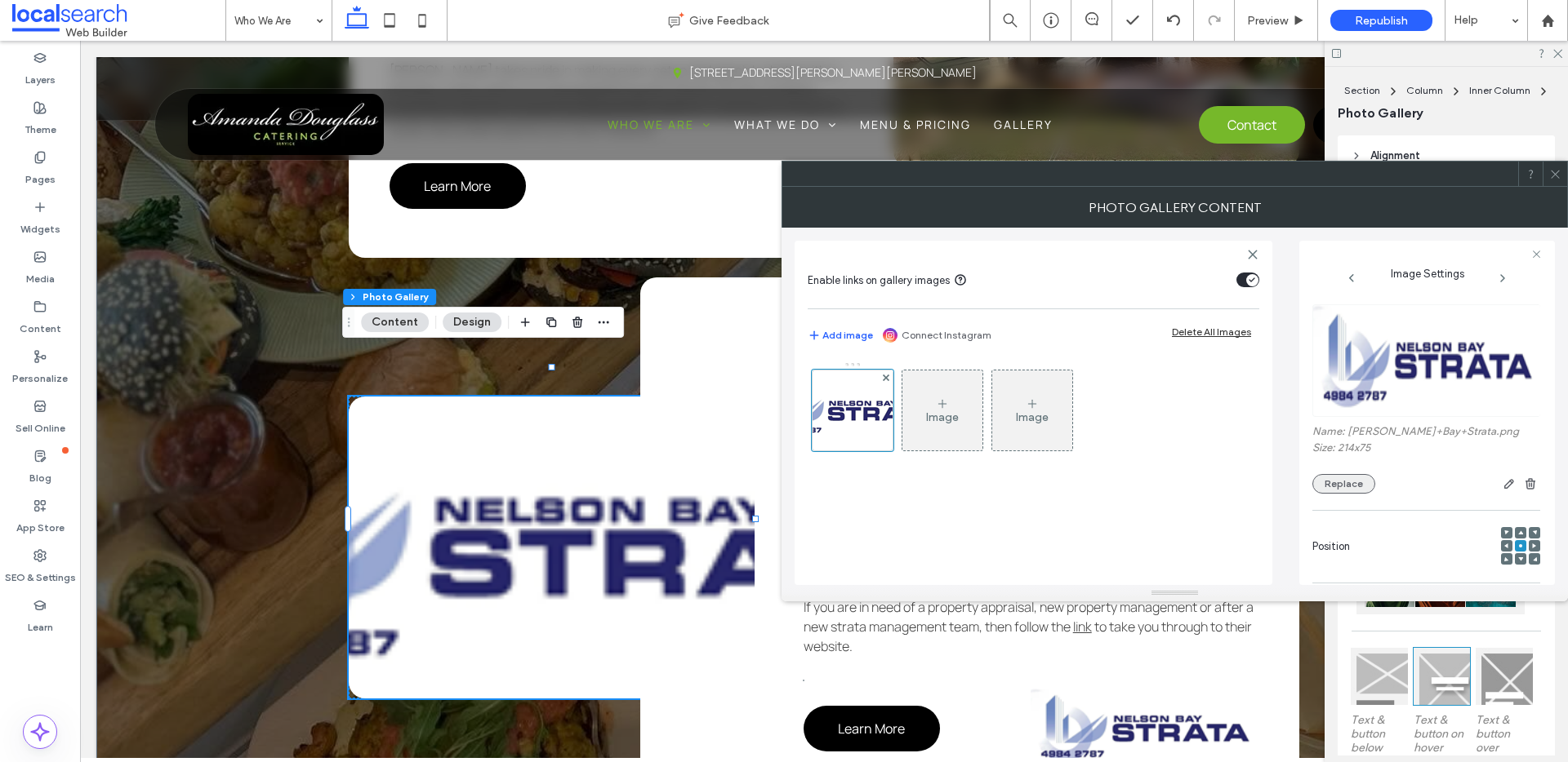
click at [1358, 486] on button "Replace" at bounding box center [1343, 484] width 63 height 19
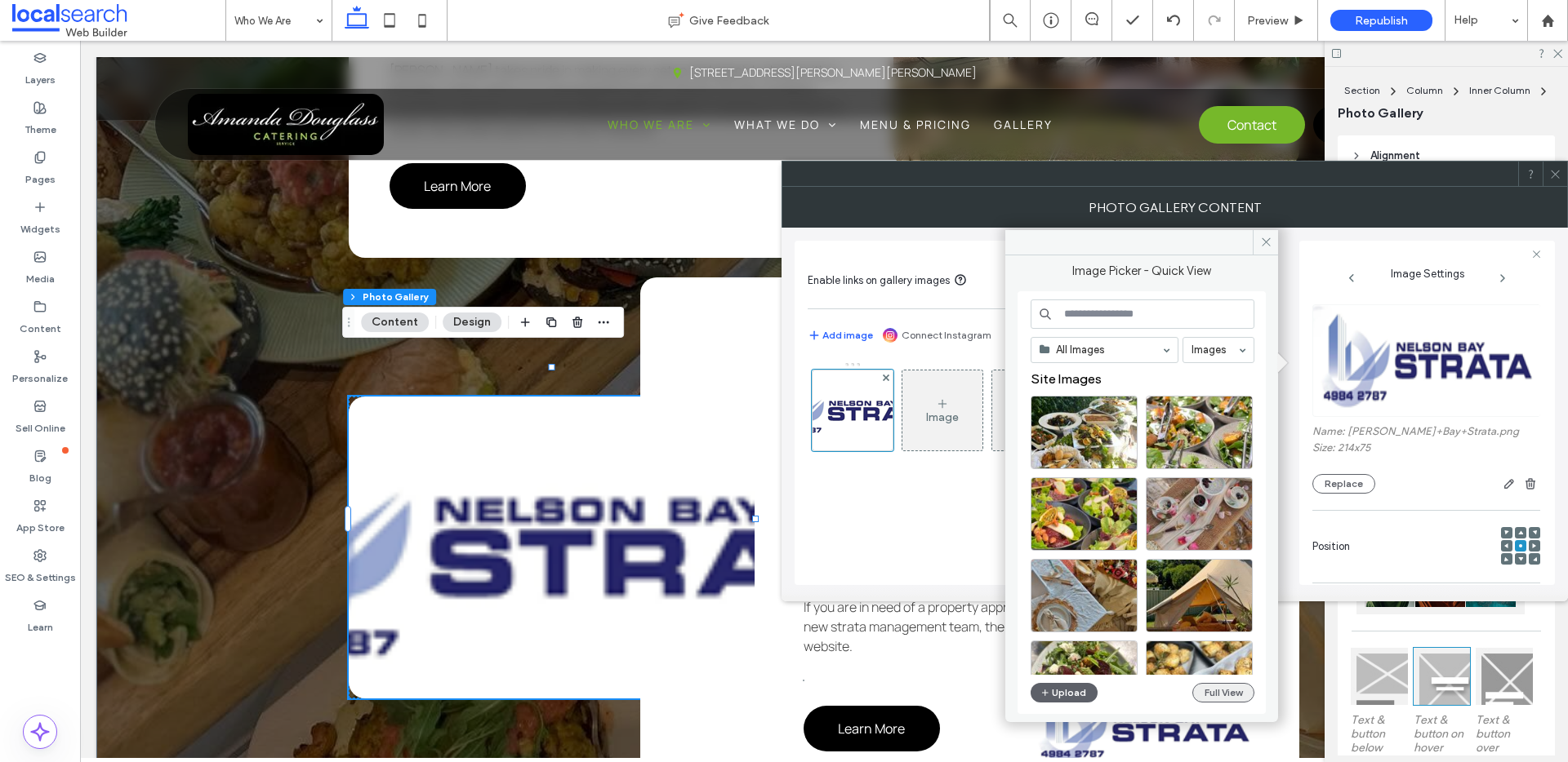
click at [1228, 687] on button "Full View" at bounding box center [1223, 692] width 62 height 19
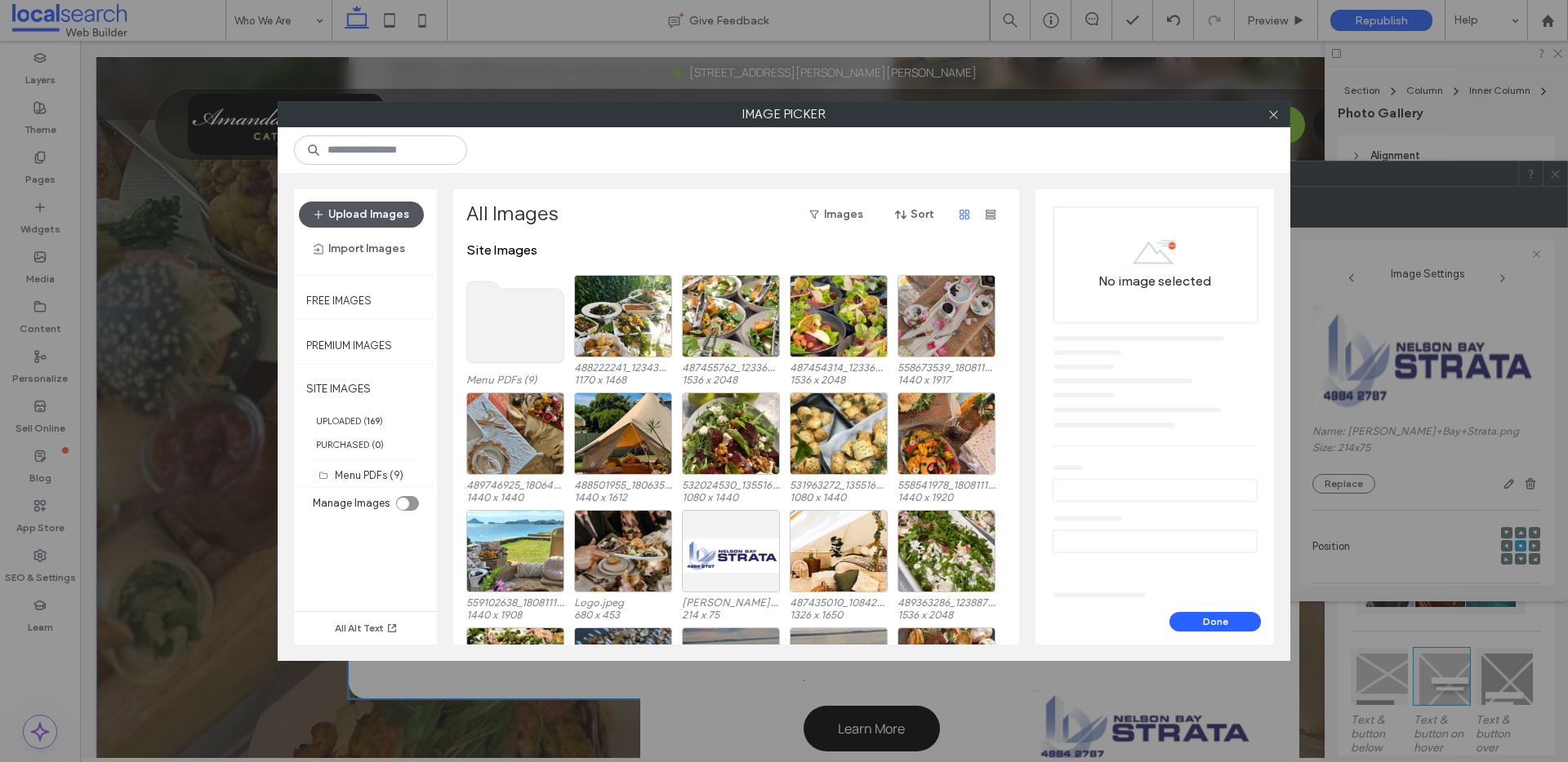
click at [368, 221] on button "Upload Images" at bounding box center [361, 214] width 125 height 26
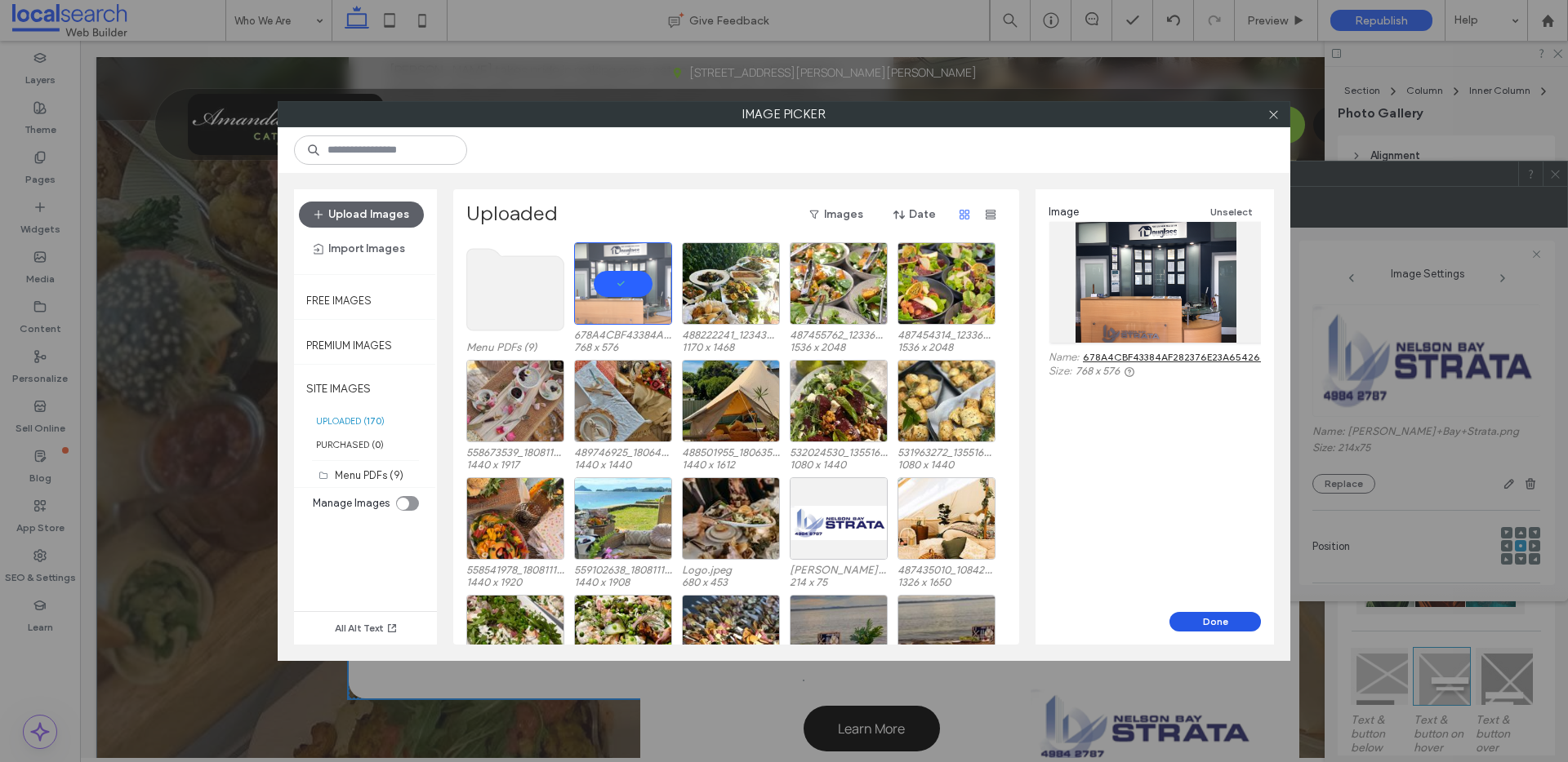
click at [1215, 629] on button "Done" at bounding box center [1215, 621] width 92 height 19
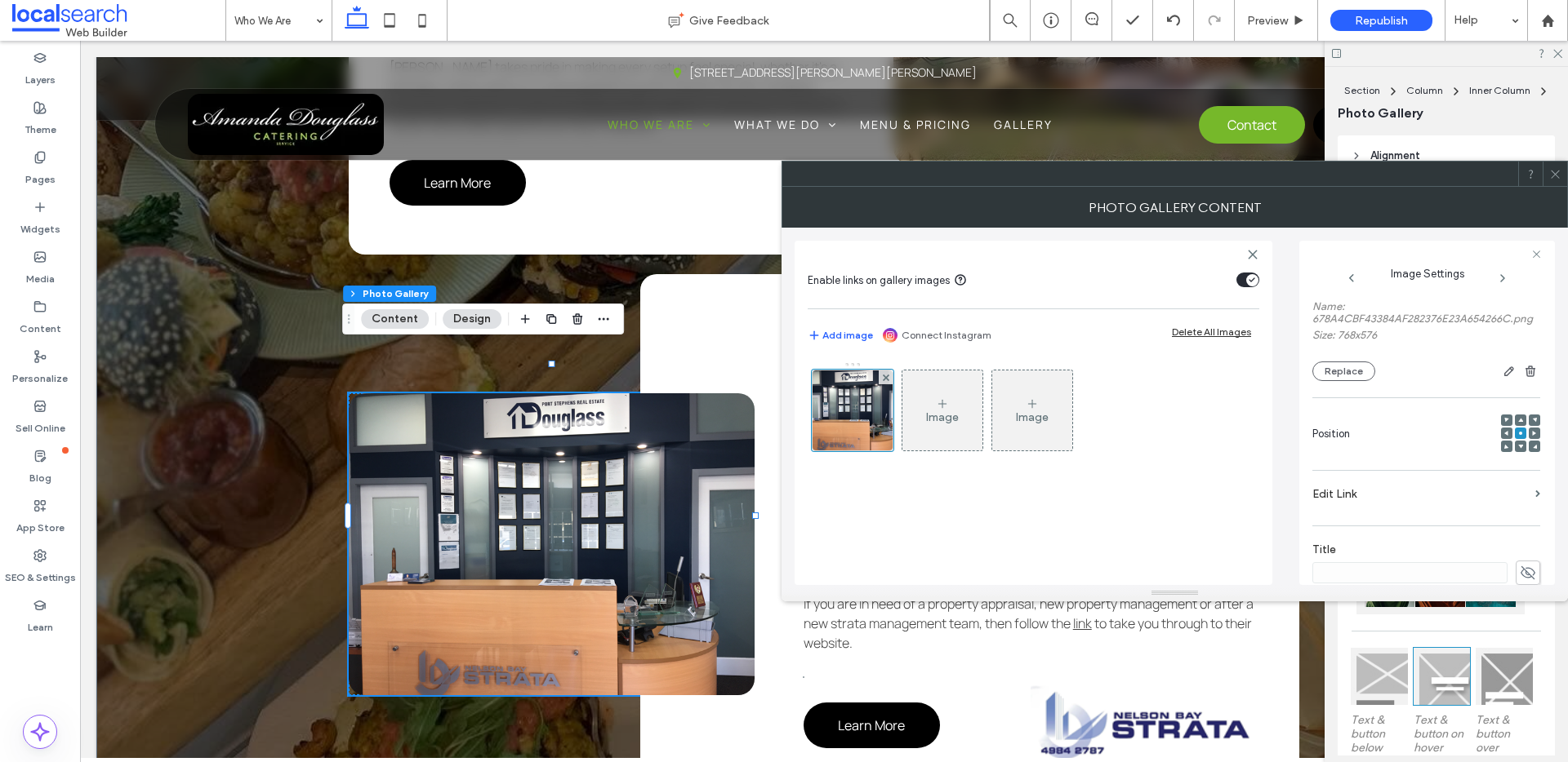
scroll to position [123, 0]
click at [1518, 450] on use at bounding box center [1520, 448] width 5 height 4
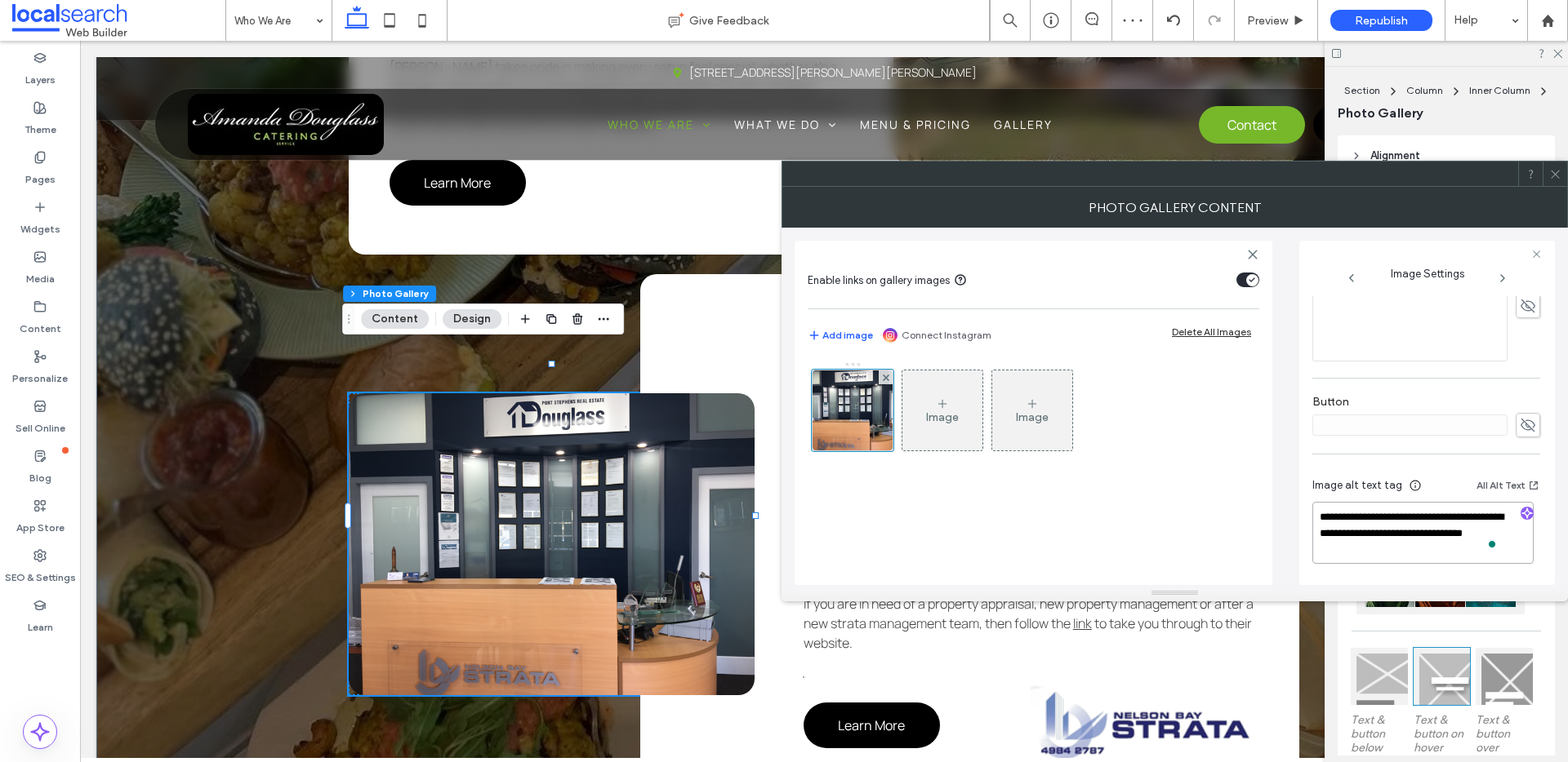
drag, startPoint x: 1428, startPoint y: 514, endPoint x: 1280, endPoint y: 504, distance: 148.3
click at [1280, 504] on div "**********" at bounding box center [1174, 406] width 761 height 358
type textarea "**********"
click at [1551, 173] on icon at bounding box center [1555, 174] width 12 height 12
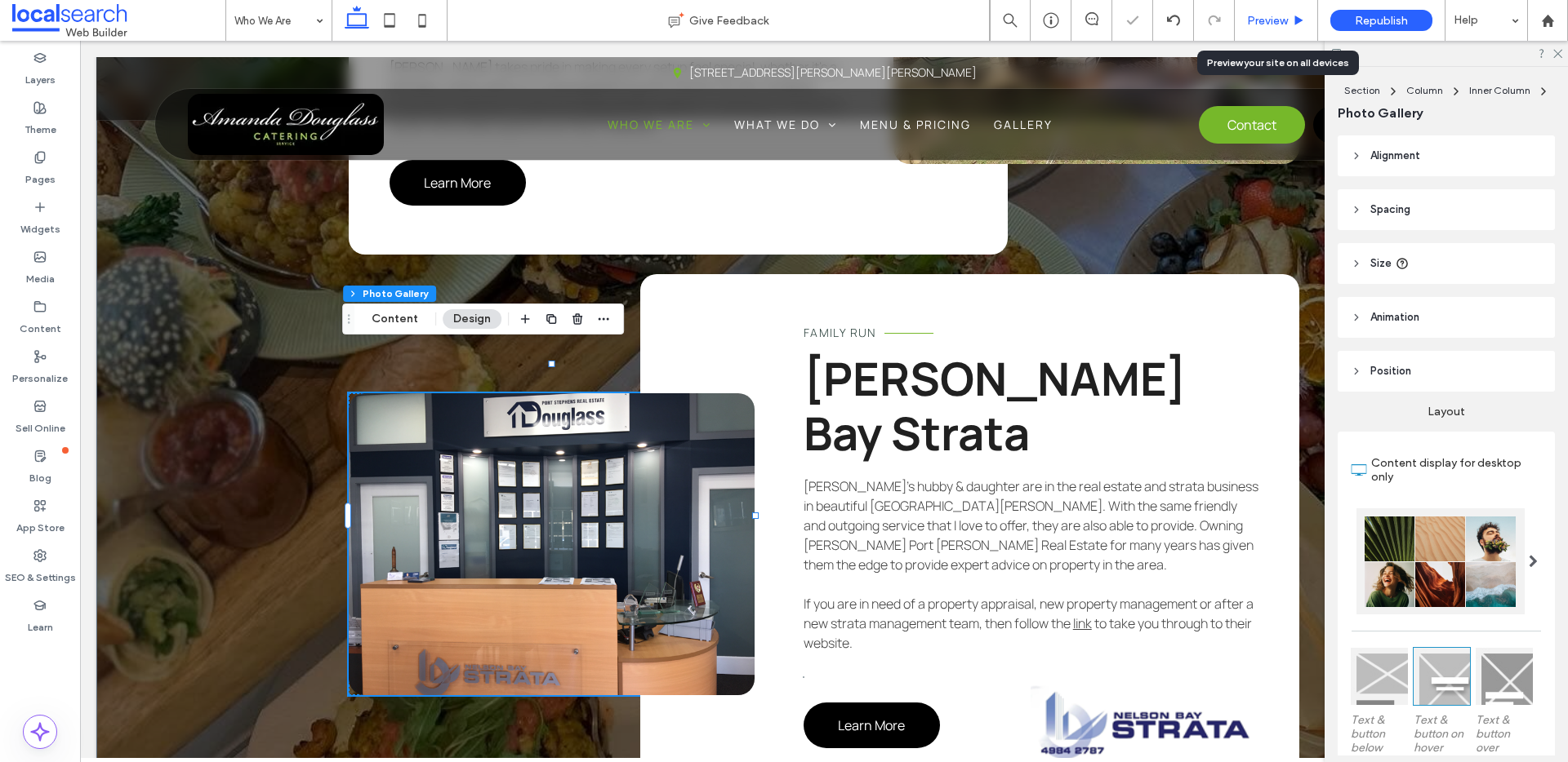
click at [1278, 18] on span "Preview" at bounding box center [1267, 21] width 41 height 14
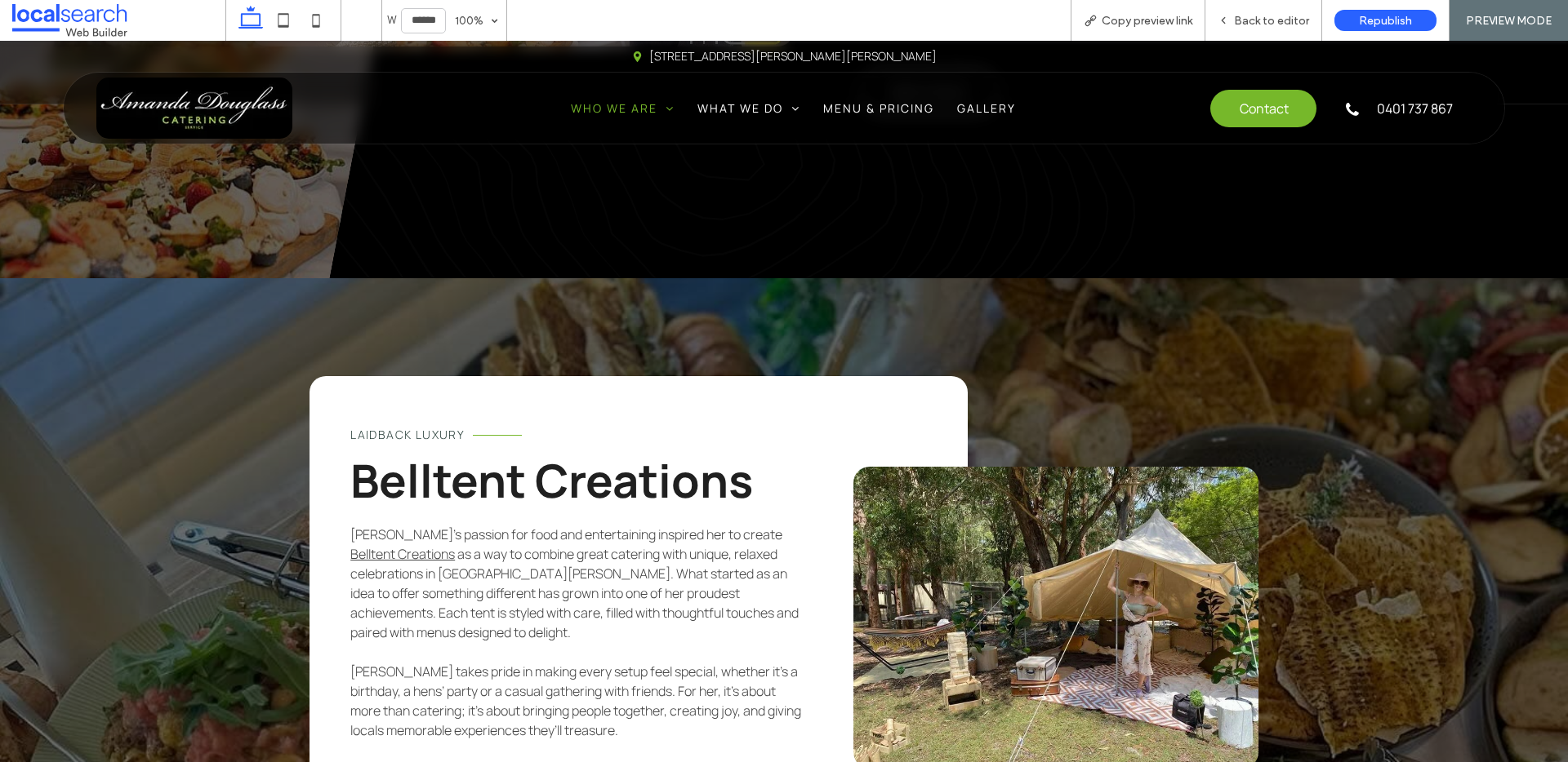
scroll to position [940, 0]
